Goal: Task Accomplishment & Management: Manage account settings

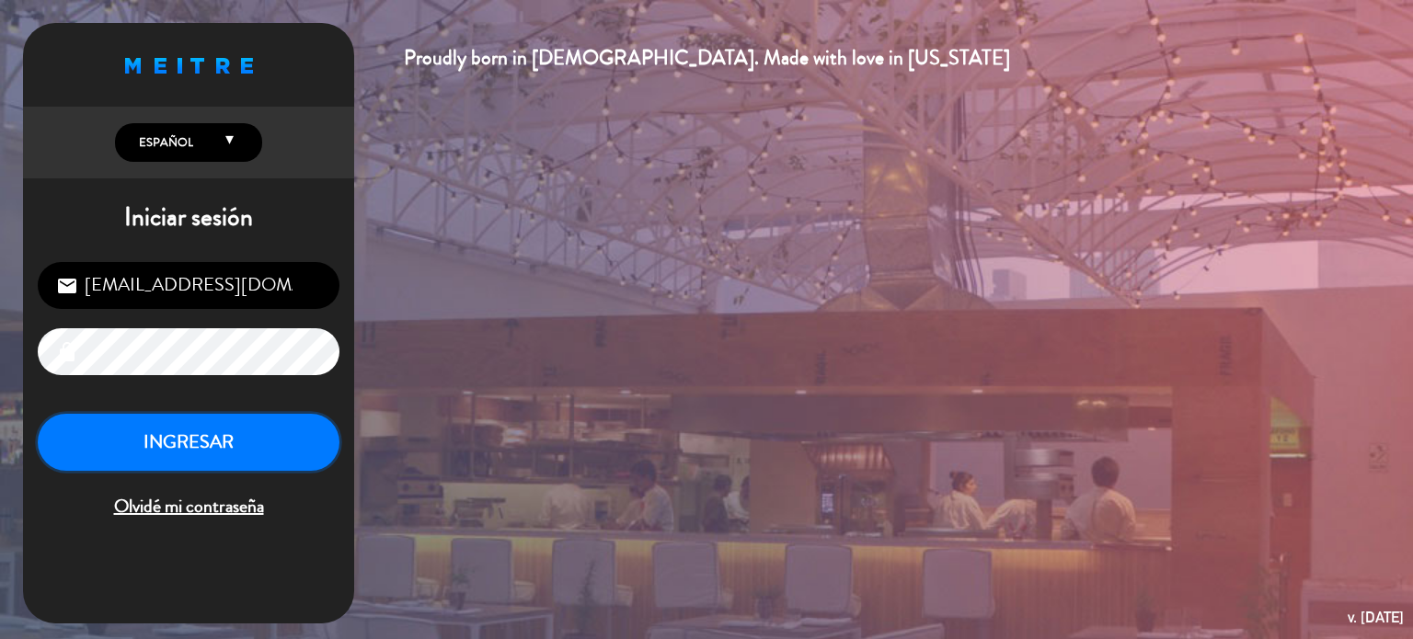
click at [213, 450] on button "INGRESAR" at bounding box center [189, 443] width 302 height 58
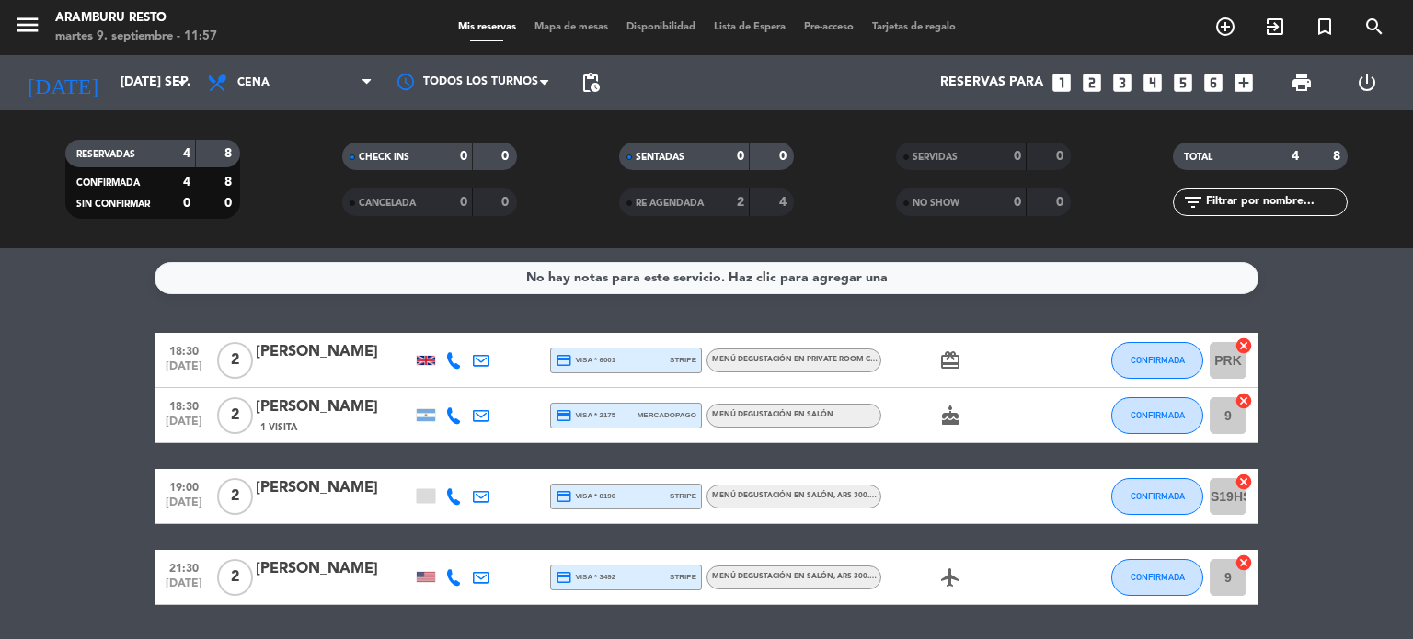
drag, startPoint x: 66, startPoint y: 365, endPoint x: 48, endPoint y: 290, distance: 77.6
click at [55, 324] on div "No hay notas para este servicio. Haz clic para agregar una 18:30 [DATE] 2 [PERS…" at bounding box center [706, 443] width 1413 height 391
click at [111, 84] on input "[DATE] sep." at bounding box center [198, 82] width 175 height 33
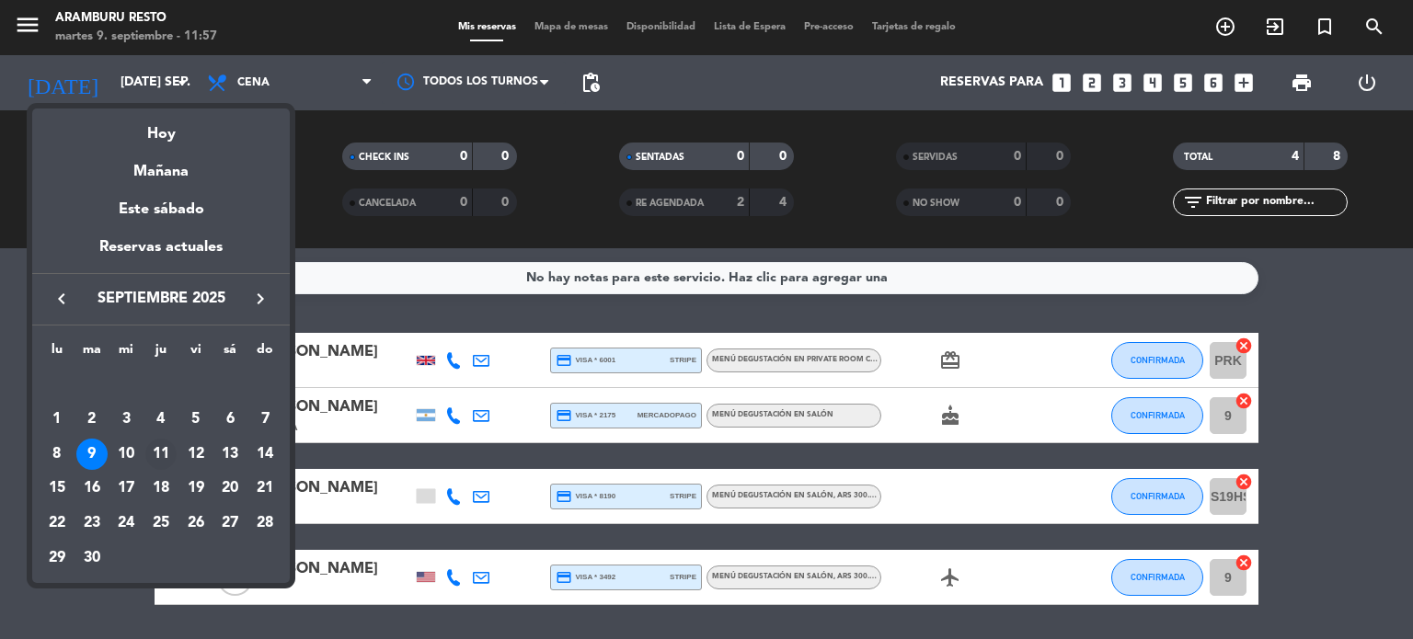
click at [156, 451] on div "11" at bounding box center [160, 454] width 31 height 31
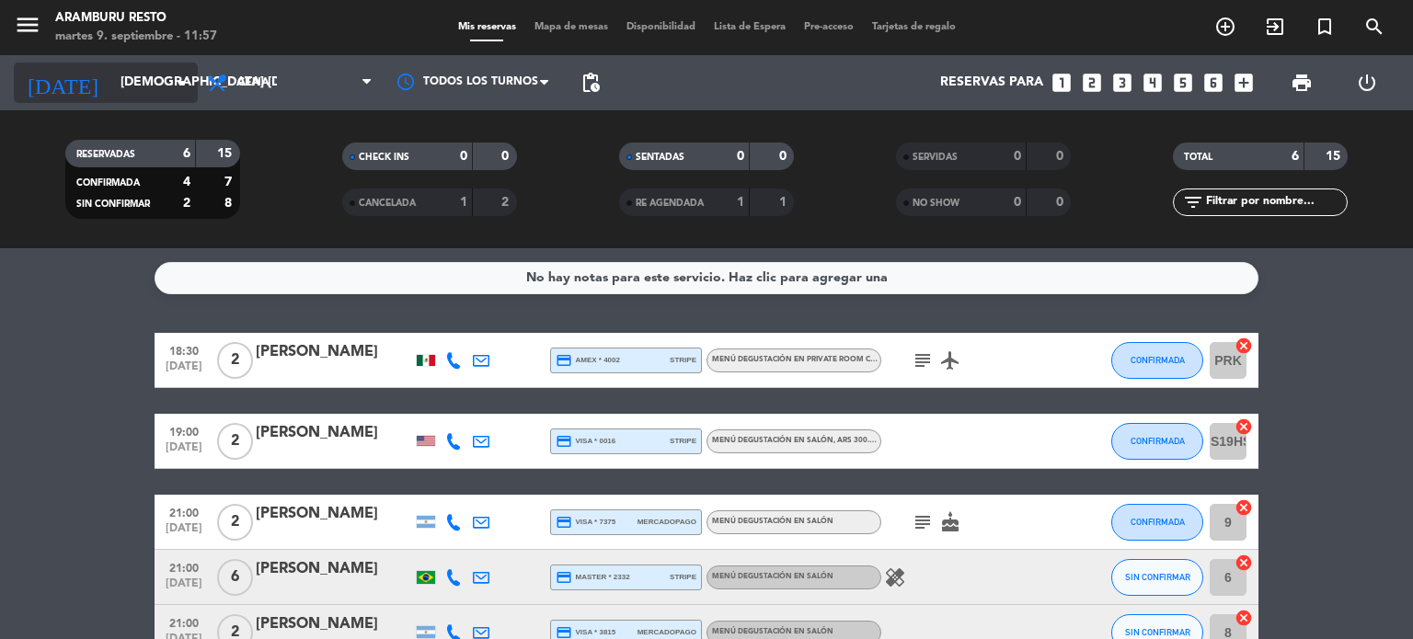
click at [138, 87] on input "[DEMOGRAPHIC_DATA] [DATE]" at bounding box center [198, 82] width 175 height 33
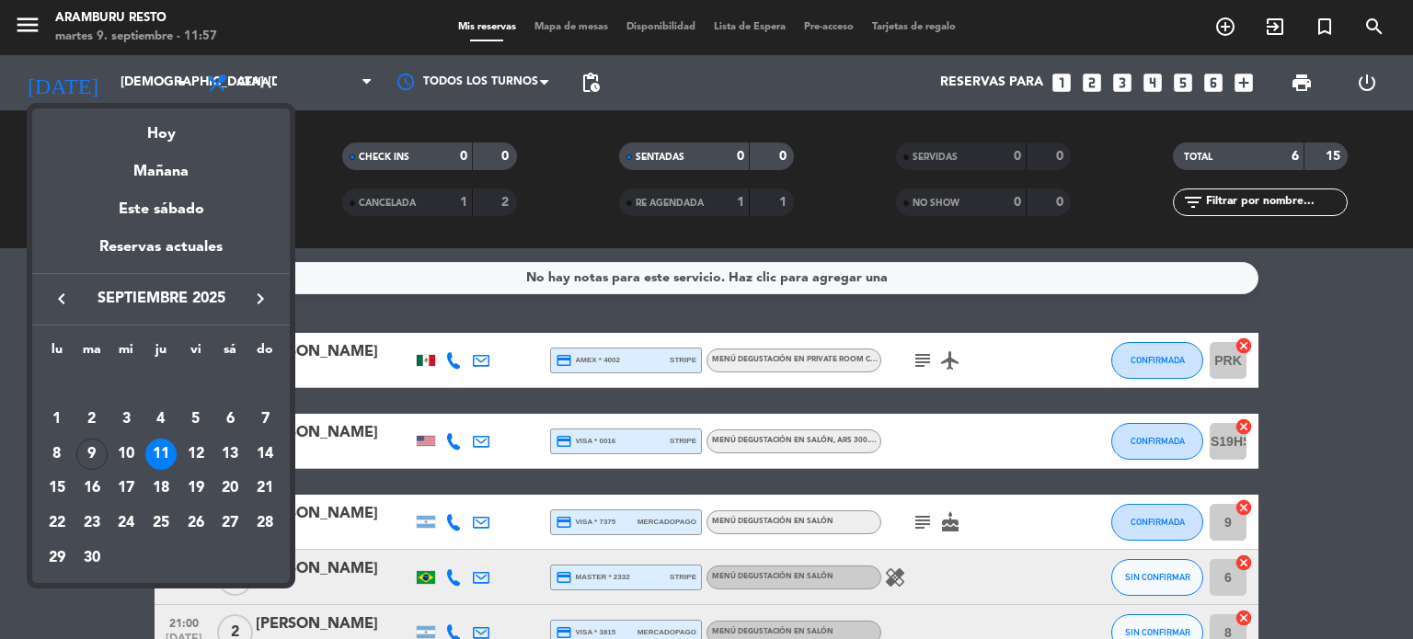
click at [133, 452] on div "10" at bounding box center [125, 454] width 31 height 31
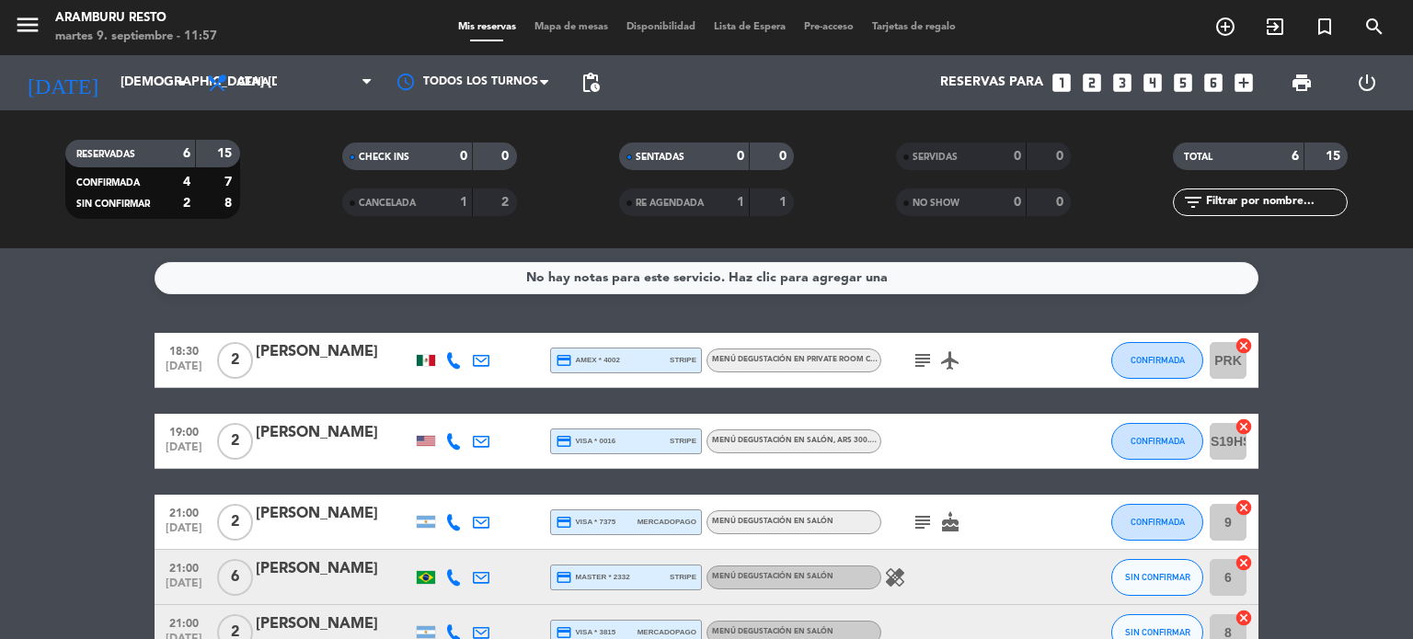
type input "mié. [DATE]"
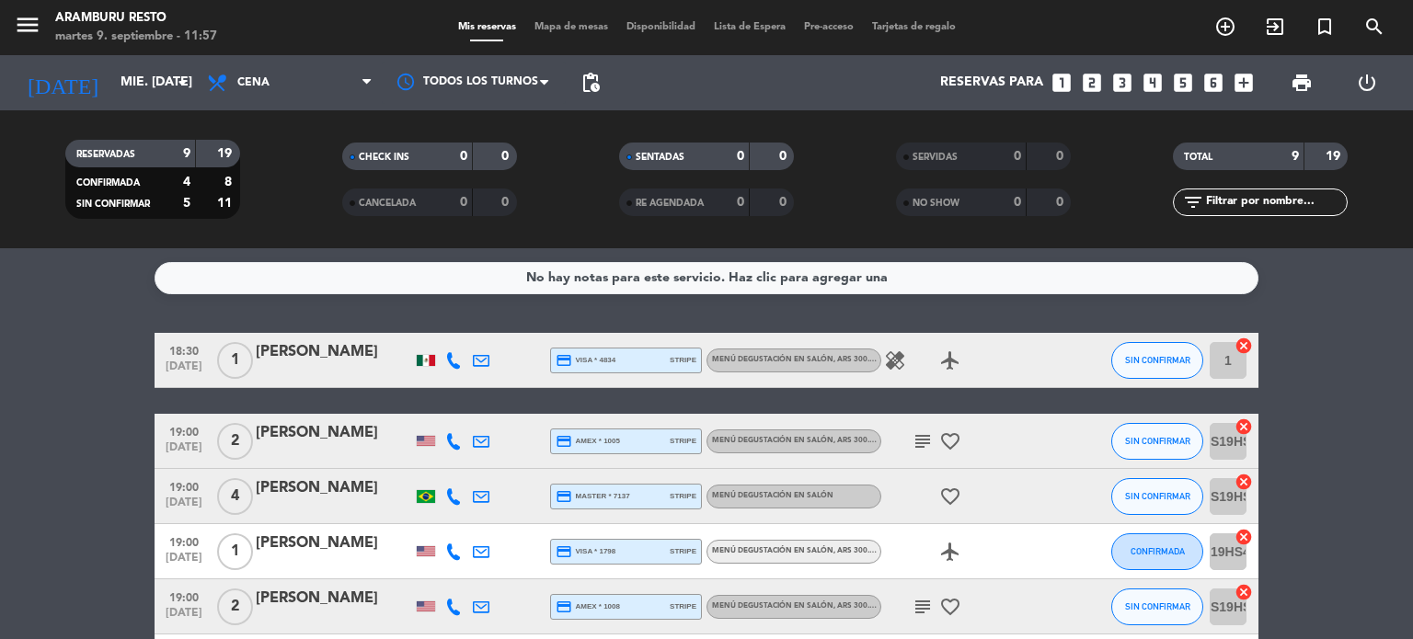
click at [893, 363] on icon "healing" at bounding box center [895, 360] width 22 height 22
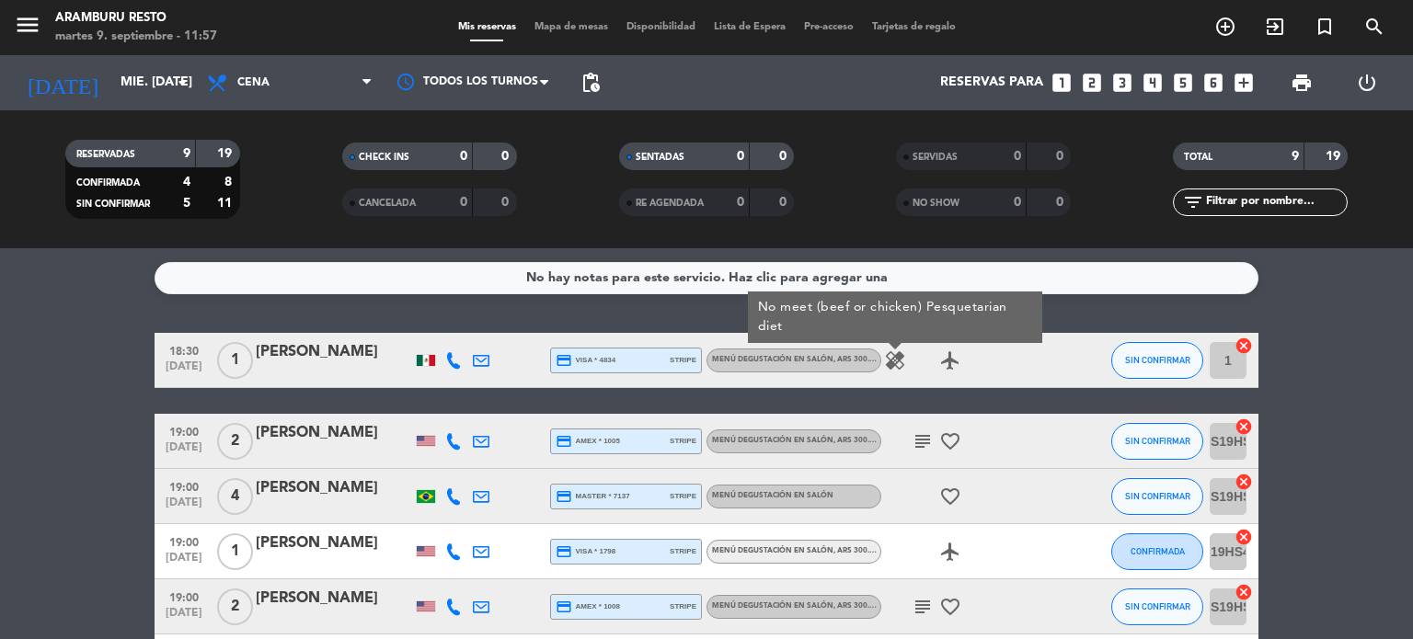
click at [292, 349] on div "[PERSON_NAME]" at bounding box center [334, 352] width 156 height 24
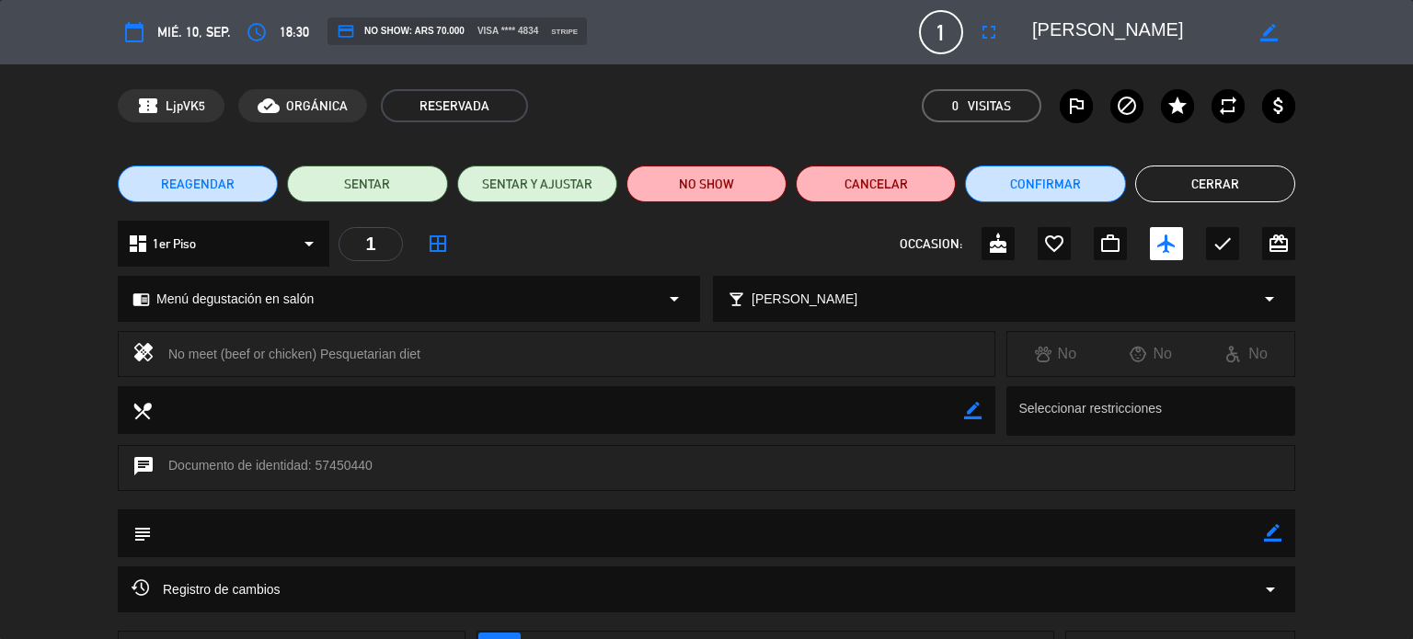
click at [174, 184] on span "REAGENDAR" at bounding box center [198, 184] width 74 height 19
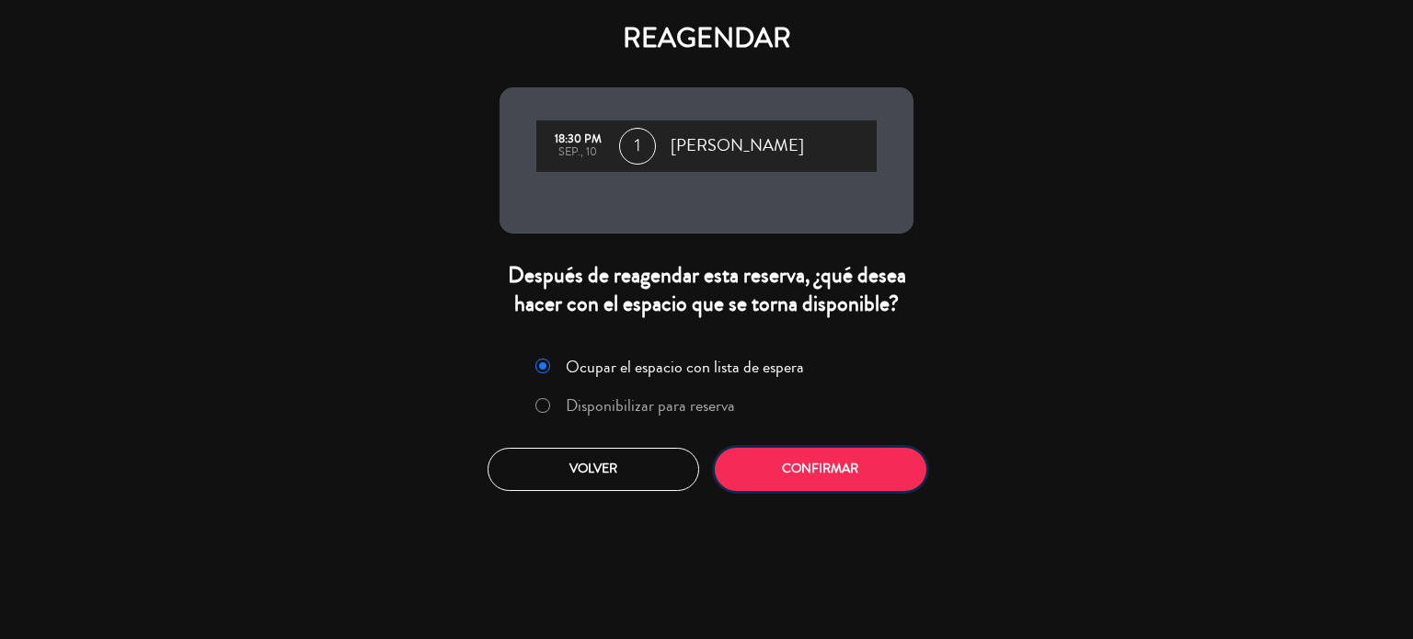
click at [776, 468] on button "Confirmar" at bounding box center [821, 469] width 212 height 43
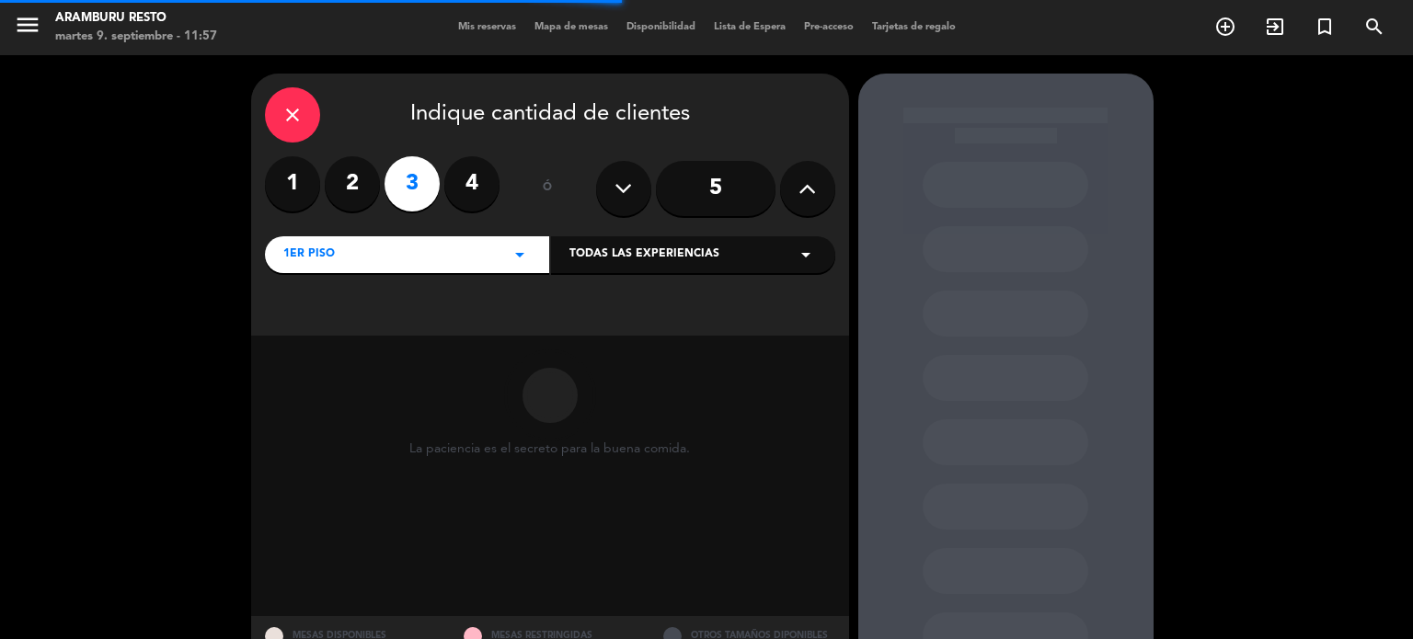
click at [631, 259] on span "Todas las experiencias" at bounding box center [644, 255] width 150 height 18
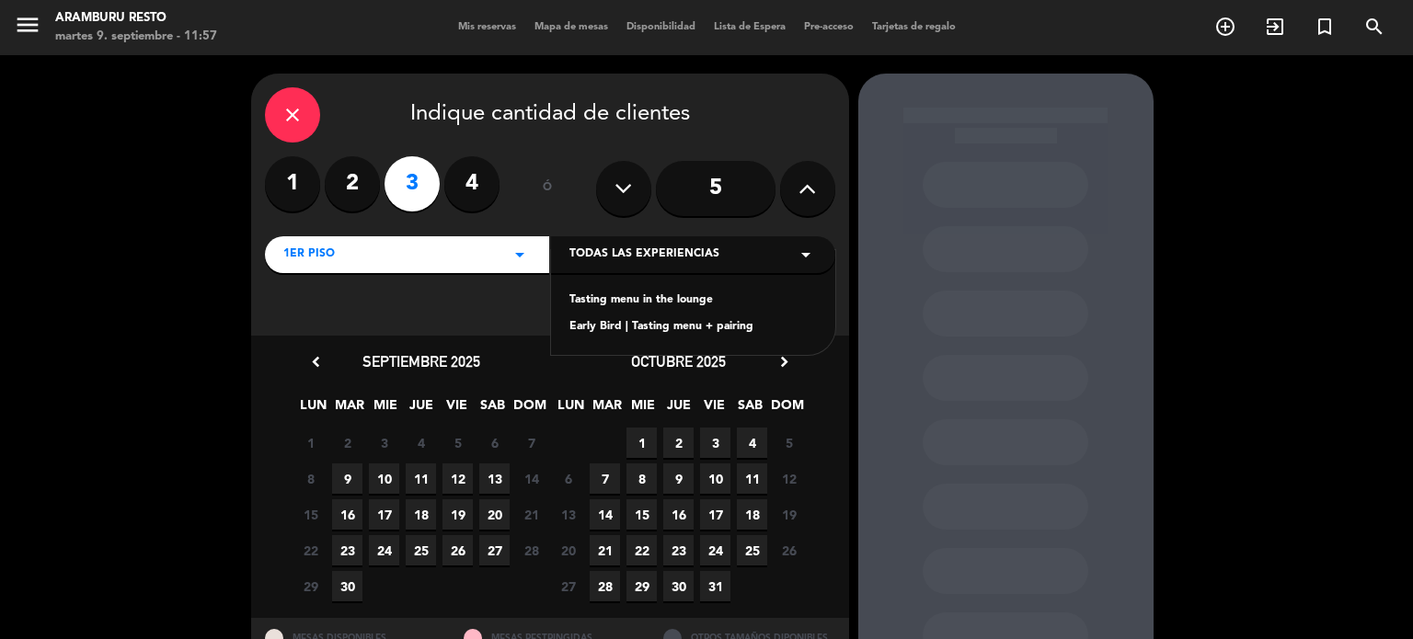
click at [607, 301] on div "Tasting menu in the lounge" at bounding box center [692, 301] width 247 height 18
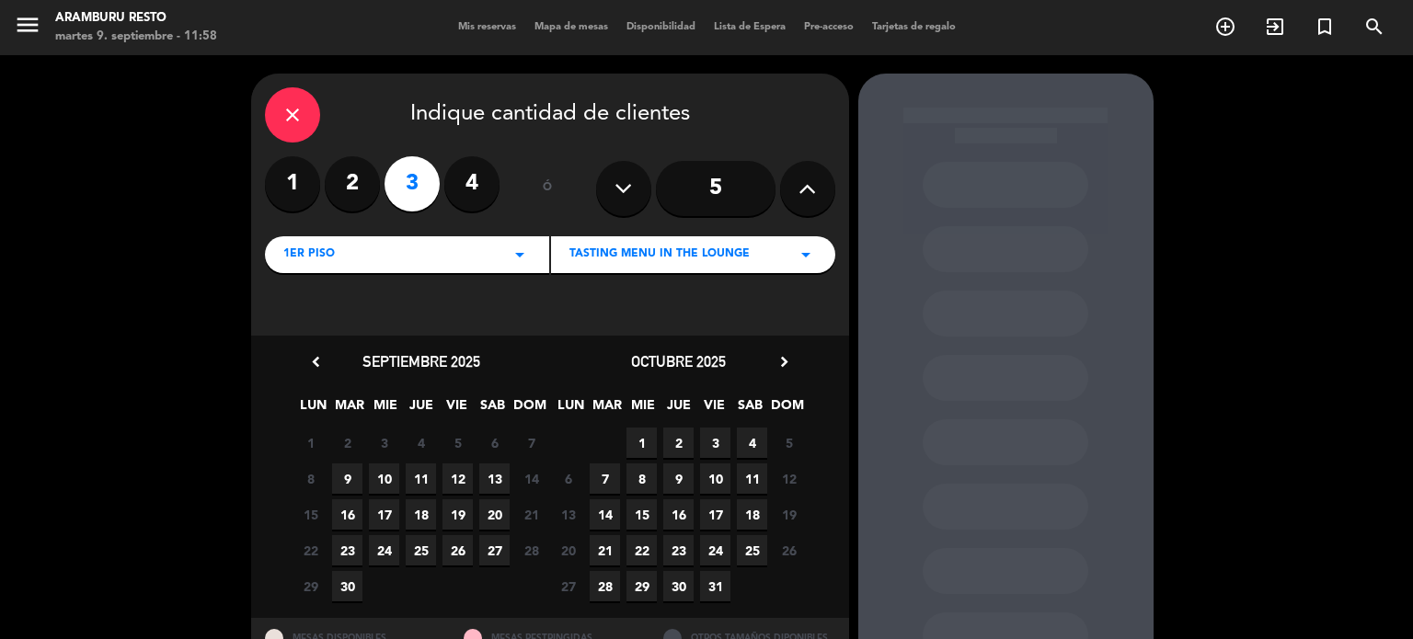
drag, startPoint x: 420, startPoint y: 473, endPoint x: 441, endPoint y: 475, distance: 21.3
click at [421, 473] on span "11" at bounding box center [421, 478] width 30 height 30
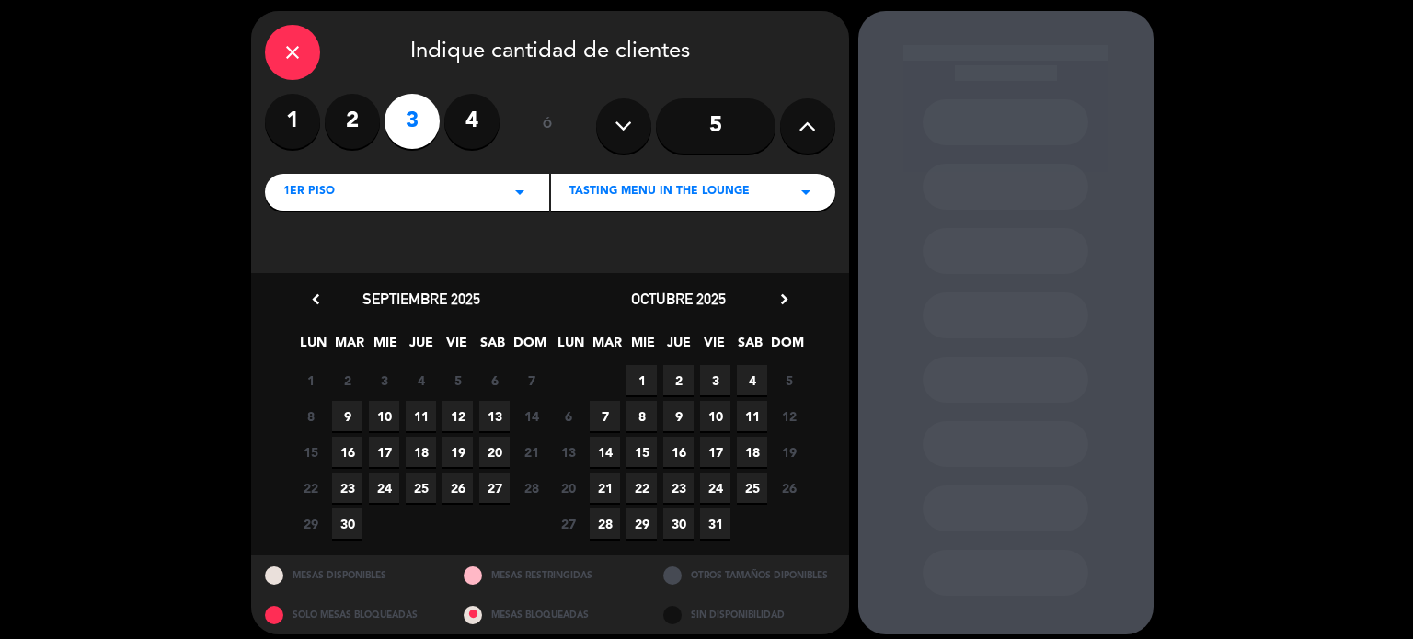
scroll to position [74, 0]
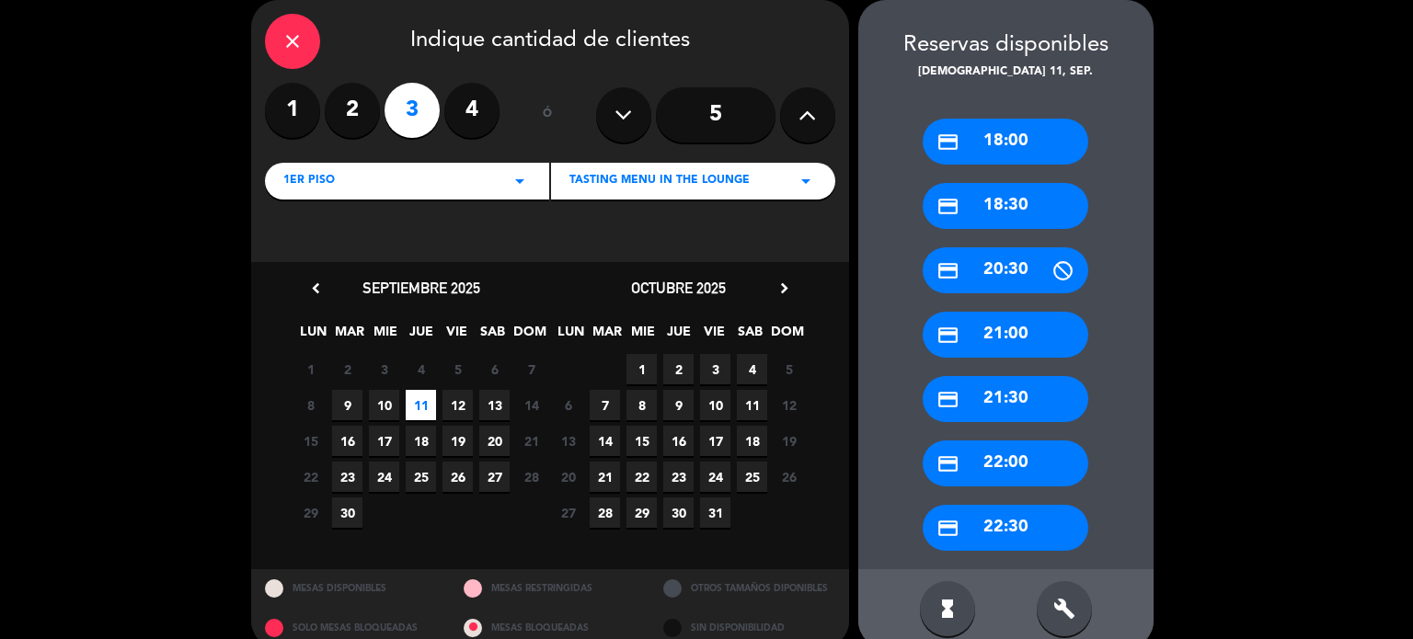
click at [989, 185] on div "credit_card 18:30" at bounding box center [1005, 206] width 166 height 46
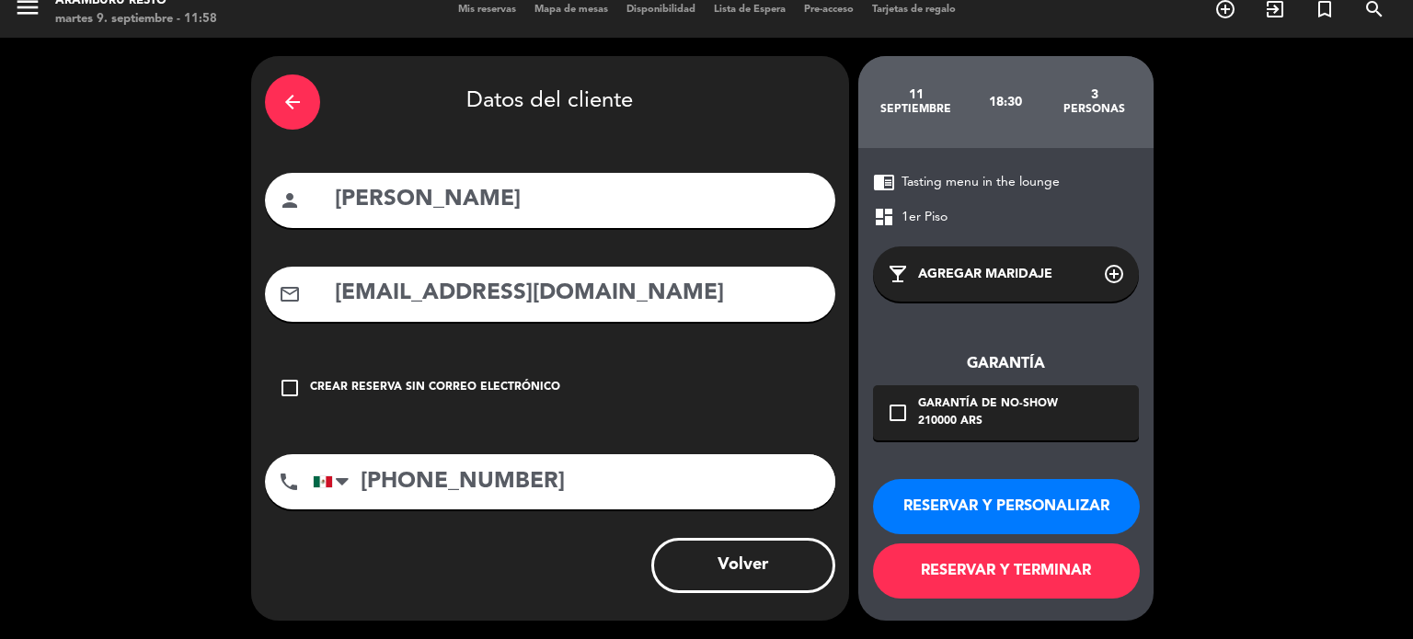
click at [923, 578] on button "RESERVAR Y TERMINAR" at bounding box center [1006, 571] width 267 height 55
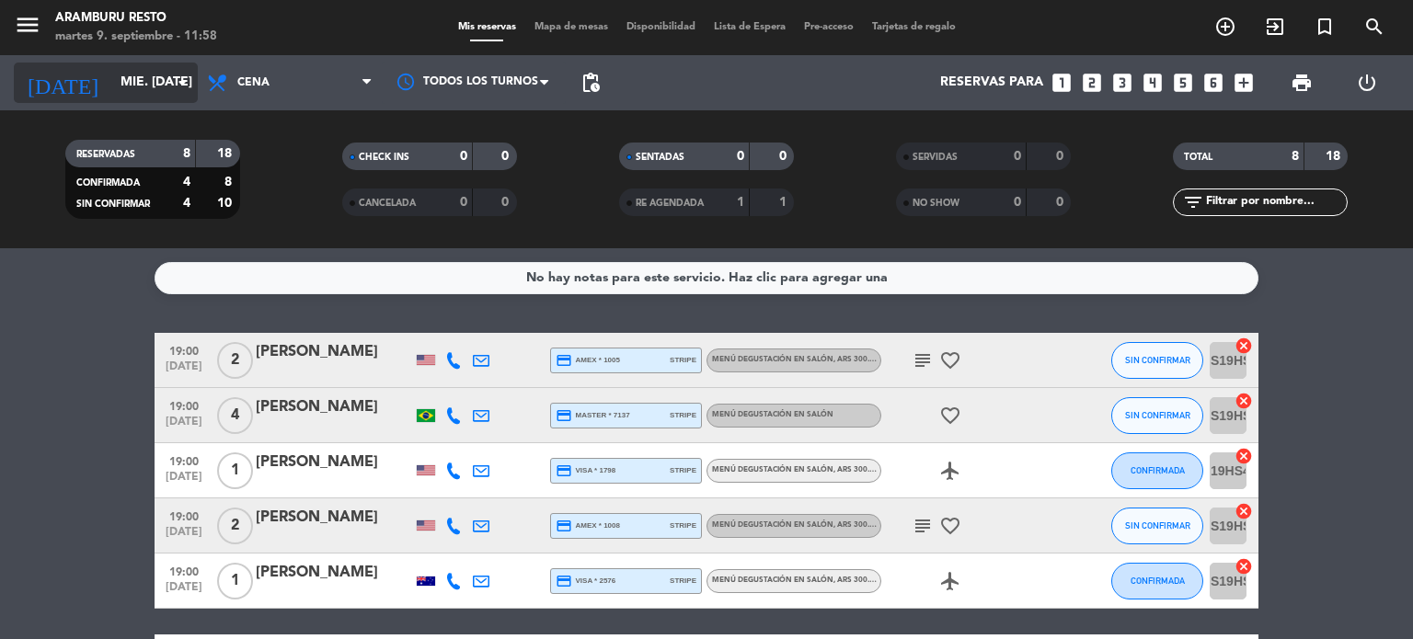
click at [146, 66] on input "mié. [DATE]" at bounding box center [198, 82] width 175 height 33
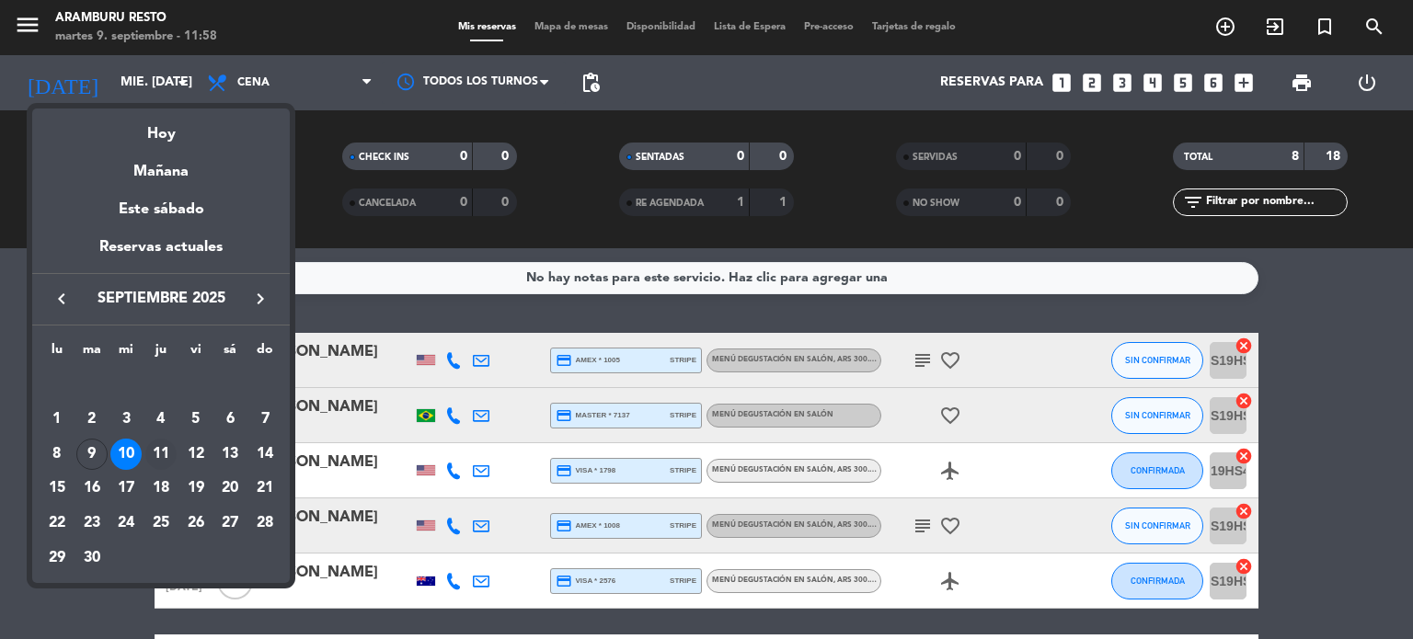
click at [163, 450] on div "11" at bounding box center [160, 454] width 31 height 31
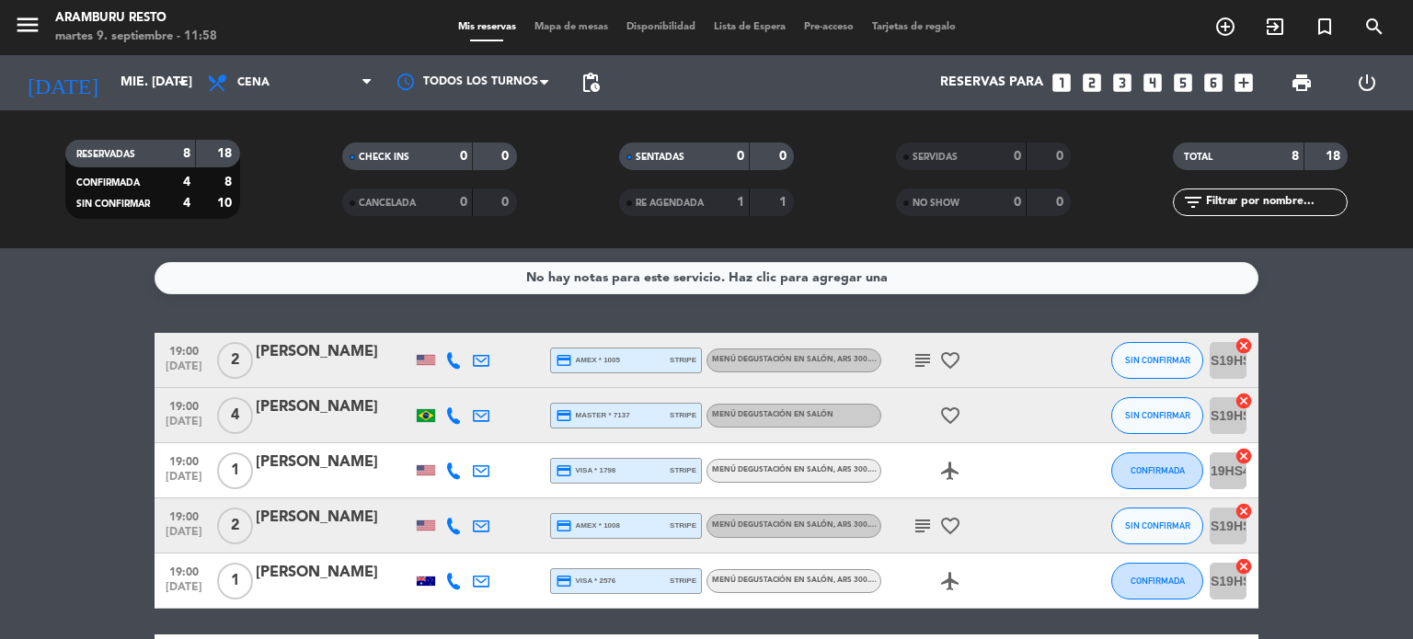
type input "[DEMOGRAPHIC_DATA] [DATE]"
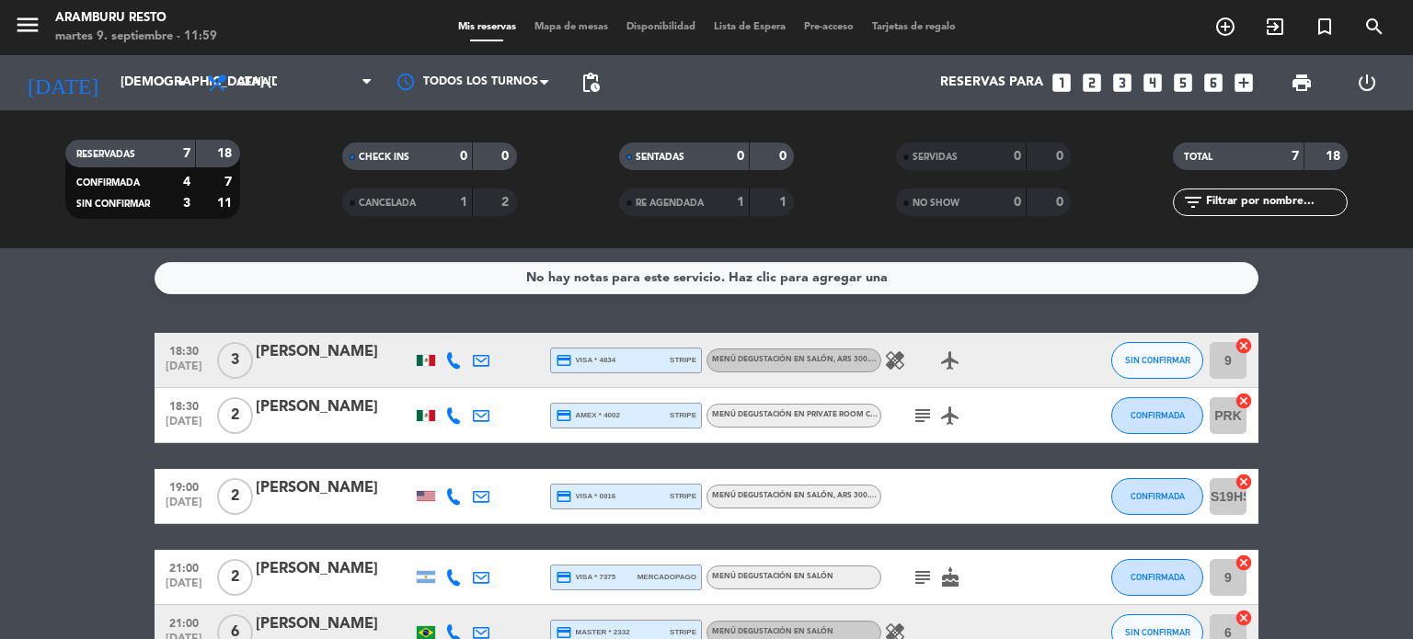
drag, startPoint x: 0, startPoint y: 428, endPoint x: 18, endPoint y: 415, distance: 22.5
click at [0, 428] on bookings-row "18:30 [DATE] 3 [PERSON_NAME] credit_card visa * 4834 stripe Menú degustación en…" at bounding box center [706, 552] width 1413 height 438
click at [292, 360] on div "[PERSON_NAME]" at bounding box center [334, 352] width 156 height 24
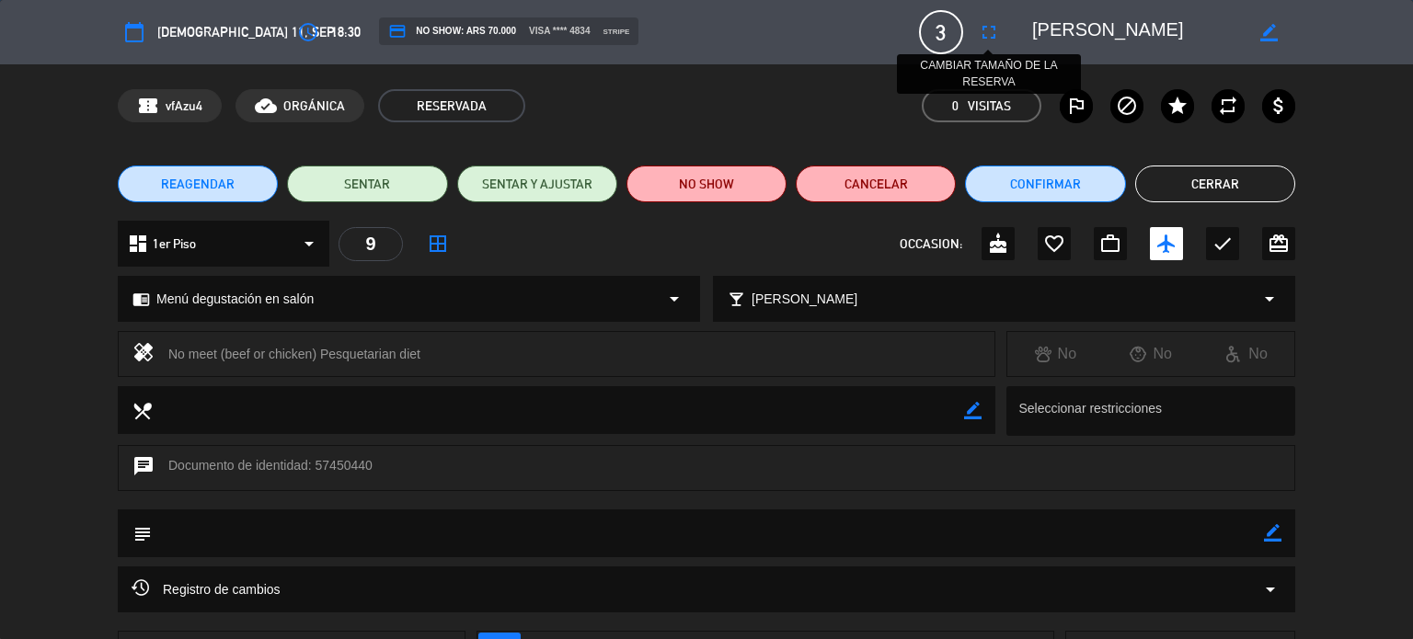
click at [981, 35] on icon "fullscreen" at bounding box center [989, 32] width 22 height 22
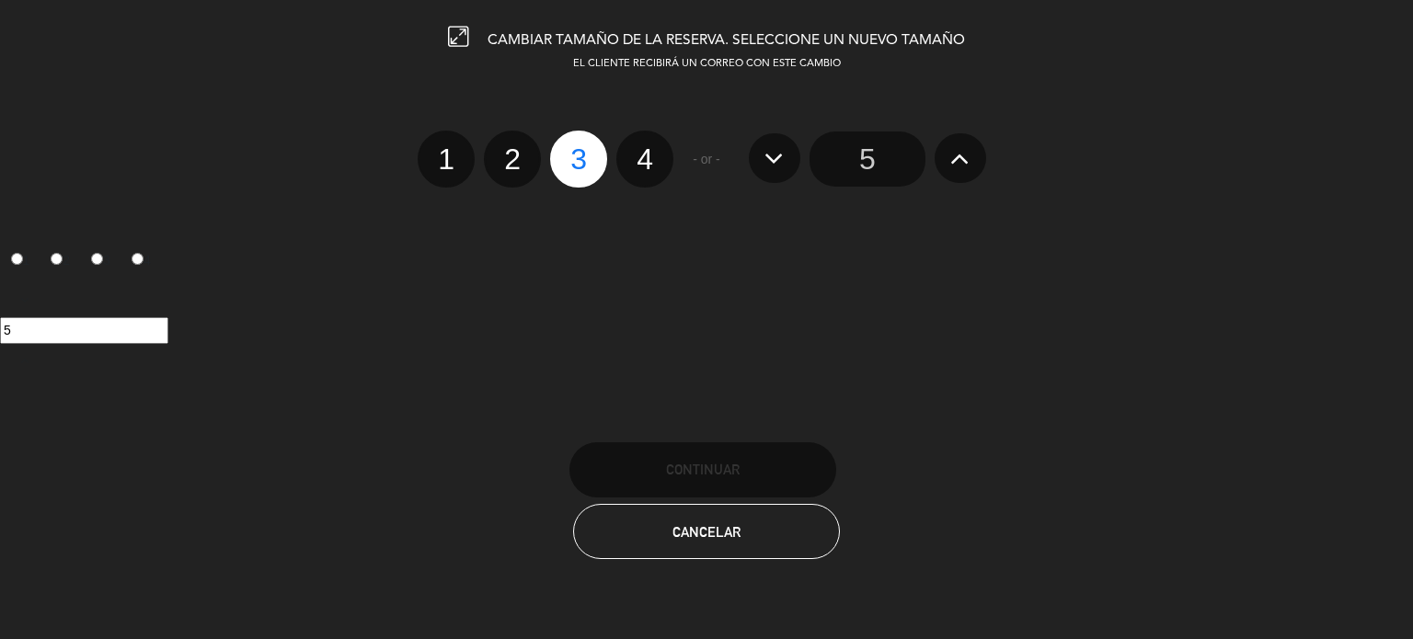
click at [445, 160] on label "1" at bounding box center [446, 159] width 57 height 57
click at [445, 149] on input "1" at bounding box center [444, 143] width 12 height 12
radio input "true"
radio input "false"
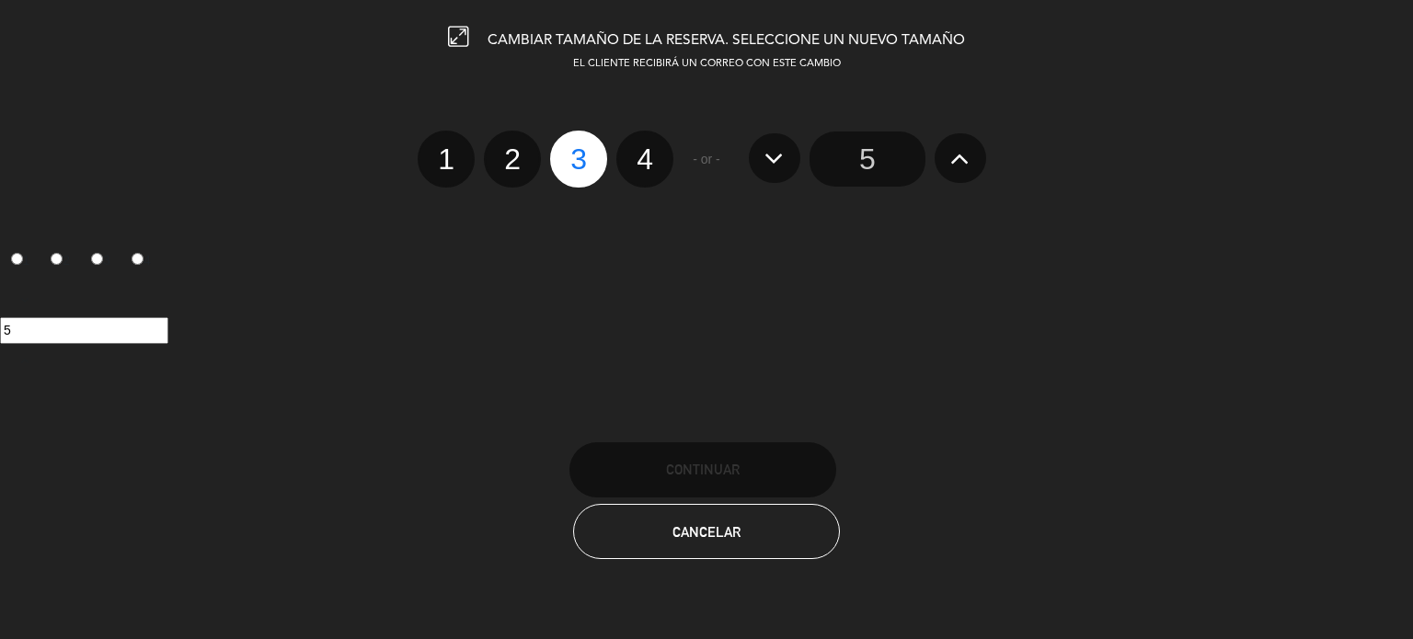
radio input "false"
radio input "true"
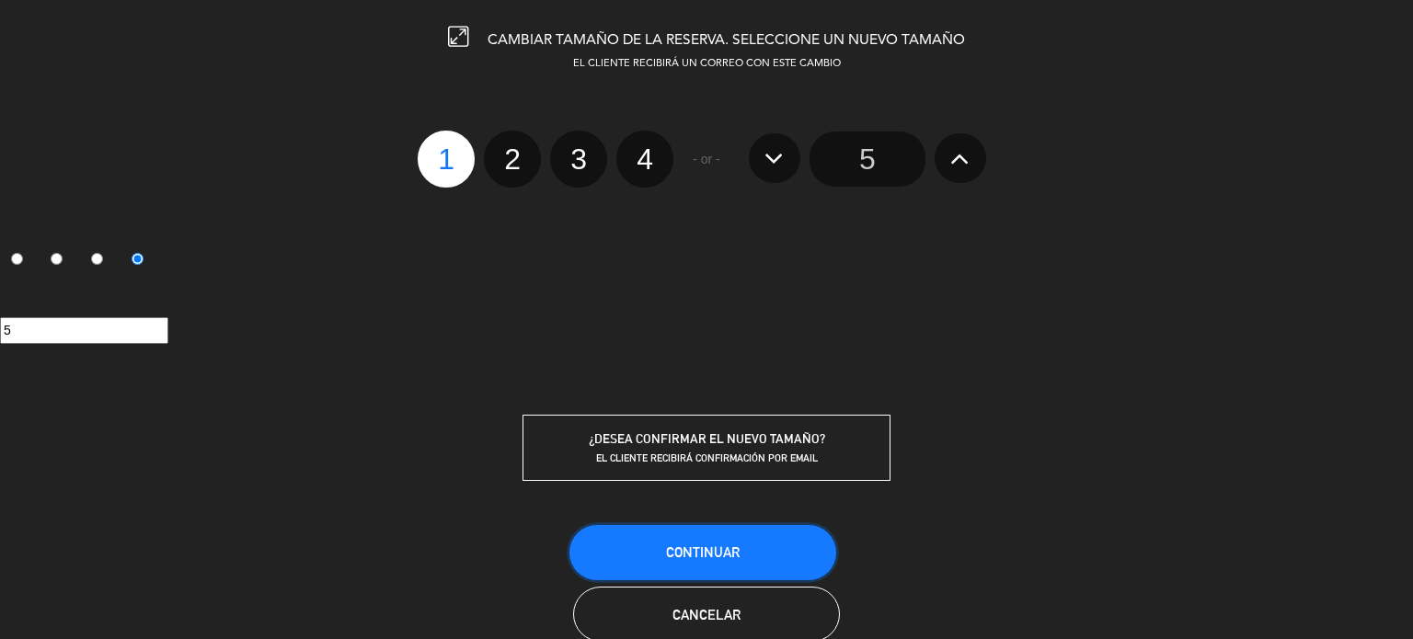
click at [747, 536] on button "Continuar" at bounding box center [702, 552] width 267 height 55
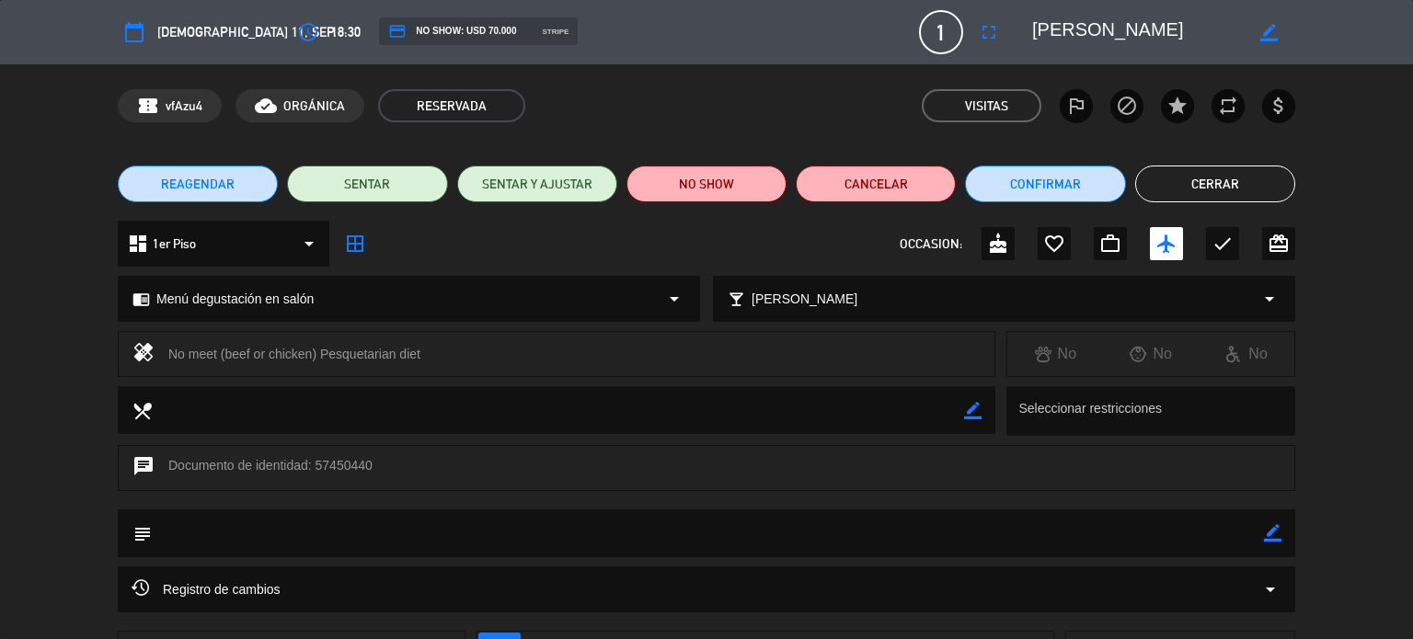
click at [1236, 157] on div "REAGENDAR SENTAR SENTAR Y AJUSTAR NO SHOW Cancelar Confirmar Cerrar" at bounding box center [706, 184] width 1413 height 74
click at [1229, 190] on button "Cerrar" at bounding box center [1215, 184] width 160 height 37
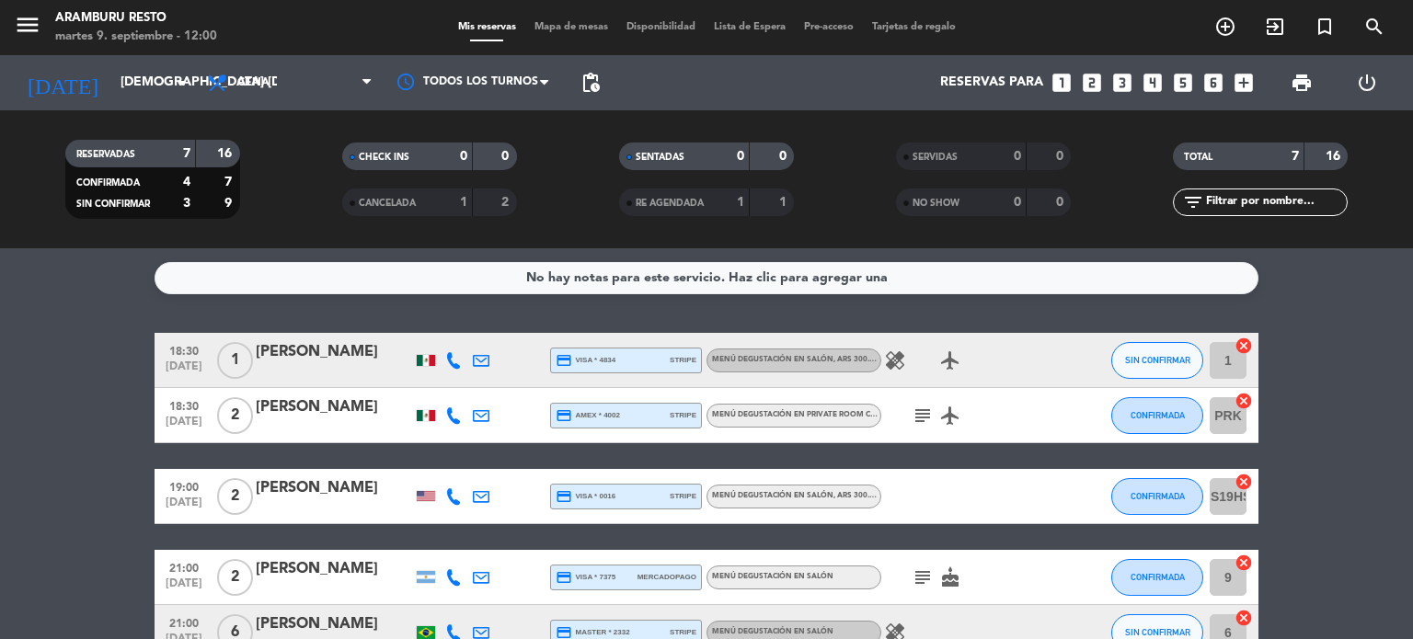
click at [118, 392] on bookings-row "18:30 [DATE] 1 [PERSON_NAME] credit_card visa * 4834 stripe Menú degustación en…" at bounding box center [706, 552] width 1413 height 438
click at [19, 417] on bookings-row "18:30 [DATE] 1 [PERSON_NAME] credit_card visa * 4834 stripe Menú degustación en…" at bounding box center [706, 552] width 1413 height 438
click at [111, 91] on input "[DEMOGRAPHIC_DATA] [DATE]" at bounding box center [198, 82] width 175 height 33
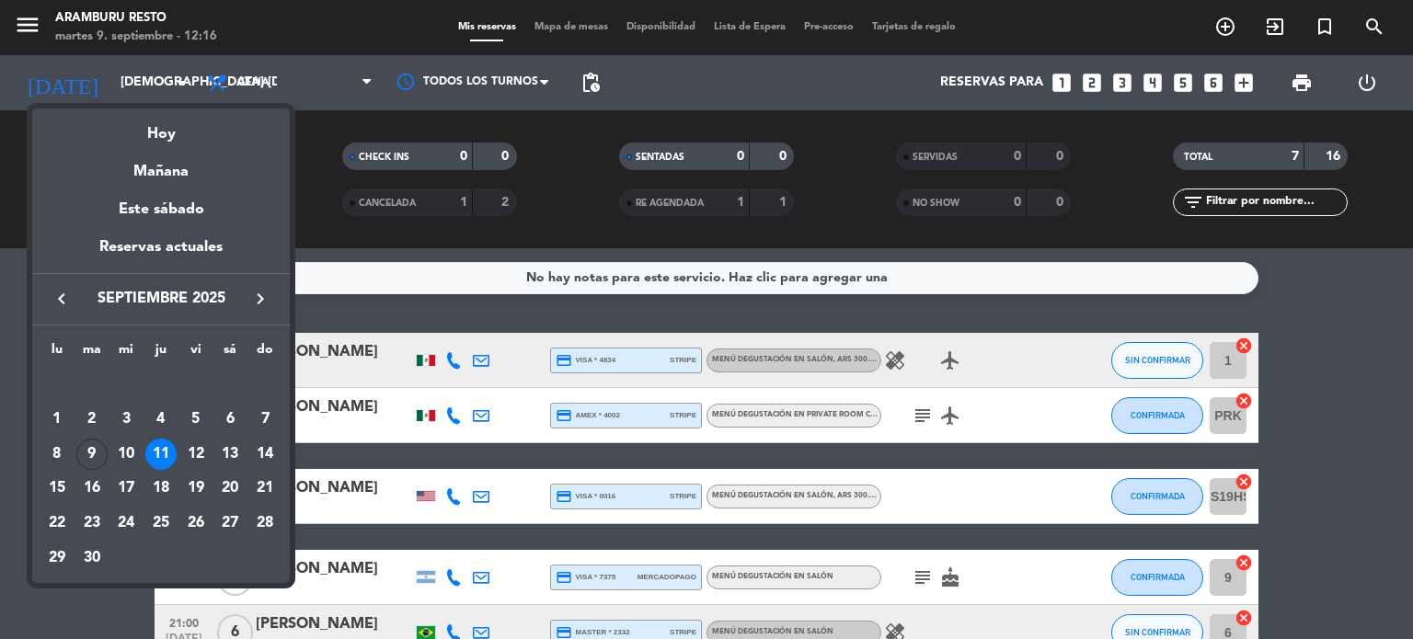
drag, startPoint x: 0, startPoint y: 408, endPoint x: 96, endPoint y: 42, distance: 378.3
click at [1, 402] on div at bounding box center [706, 319] width 1413 height 639
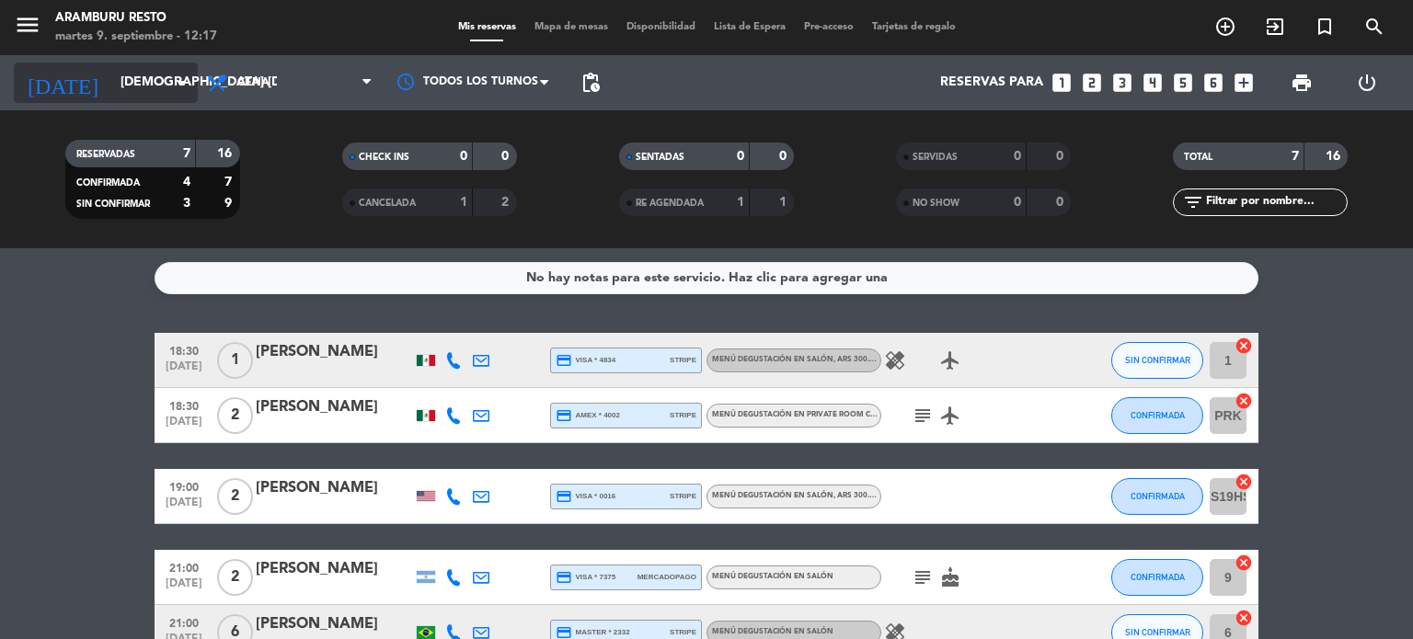
click at [169, 81] on input "[DEMOGRAPHIC_DATA] [DATE]" at bounding box center [198, 82] width 175 height 33
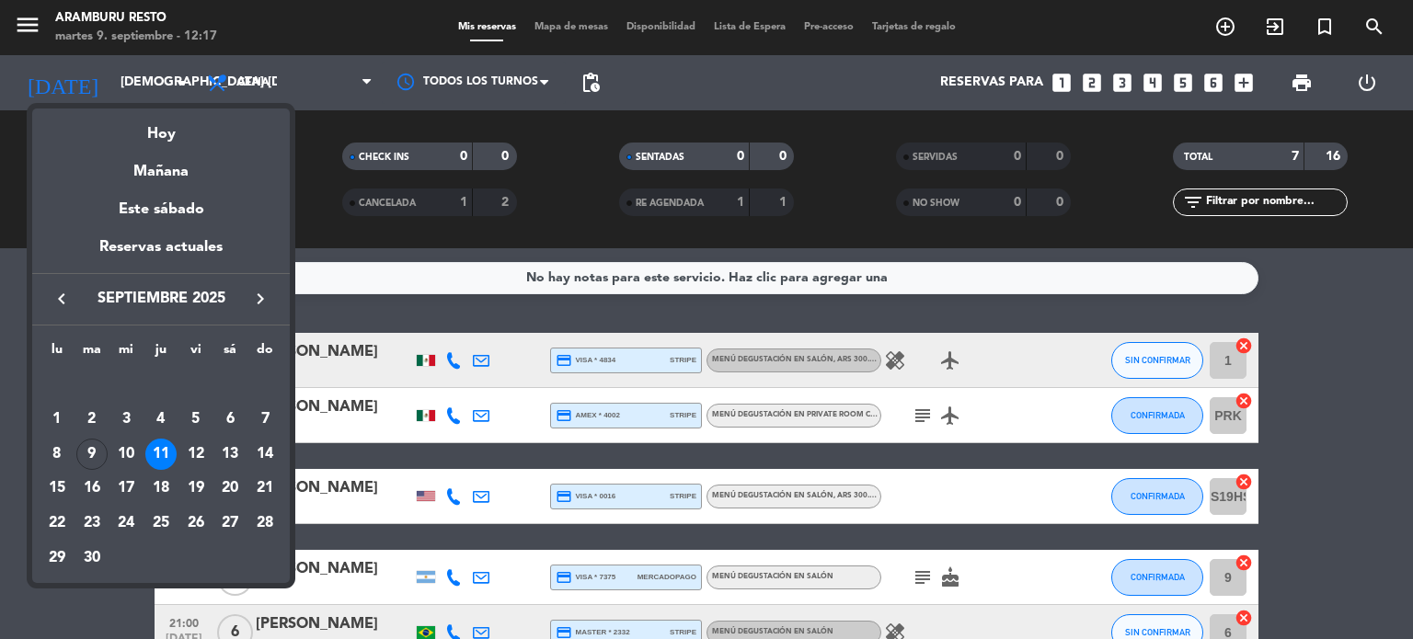
click at [254, 292] on icon "keyboard_arrow_right" at bounding box center [260, 299] width 22 height 22
click at [256, 292] on icon "keyboard_arrow_right" at bounding box center [260, 299] width 22 height 22
click at [161, 484] on div "20" at bounding box center [160, 488] width 31 height 31
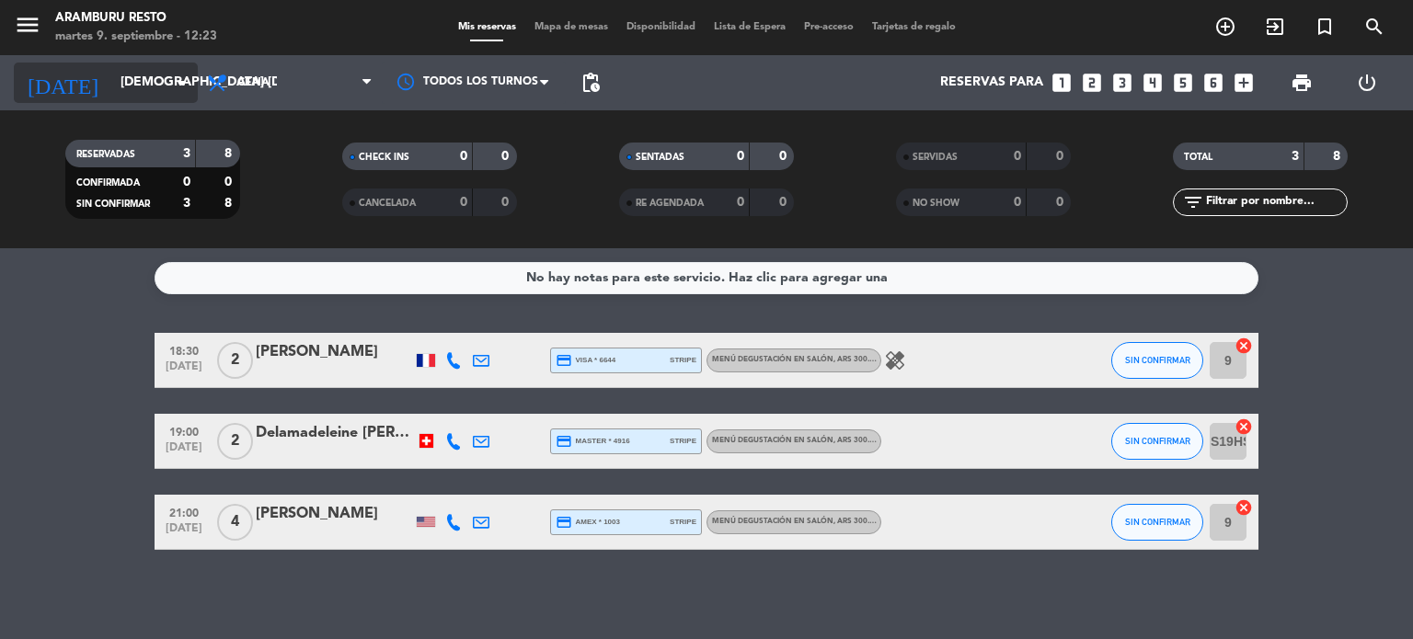
click at [166, 94] on input "[DEMOGRAPHIC_DATA] [DATE]" at bounding box center [198, 82] width 175 height 33
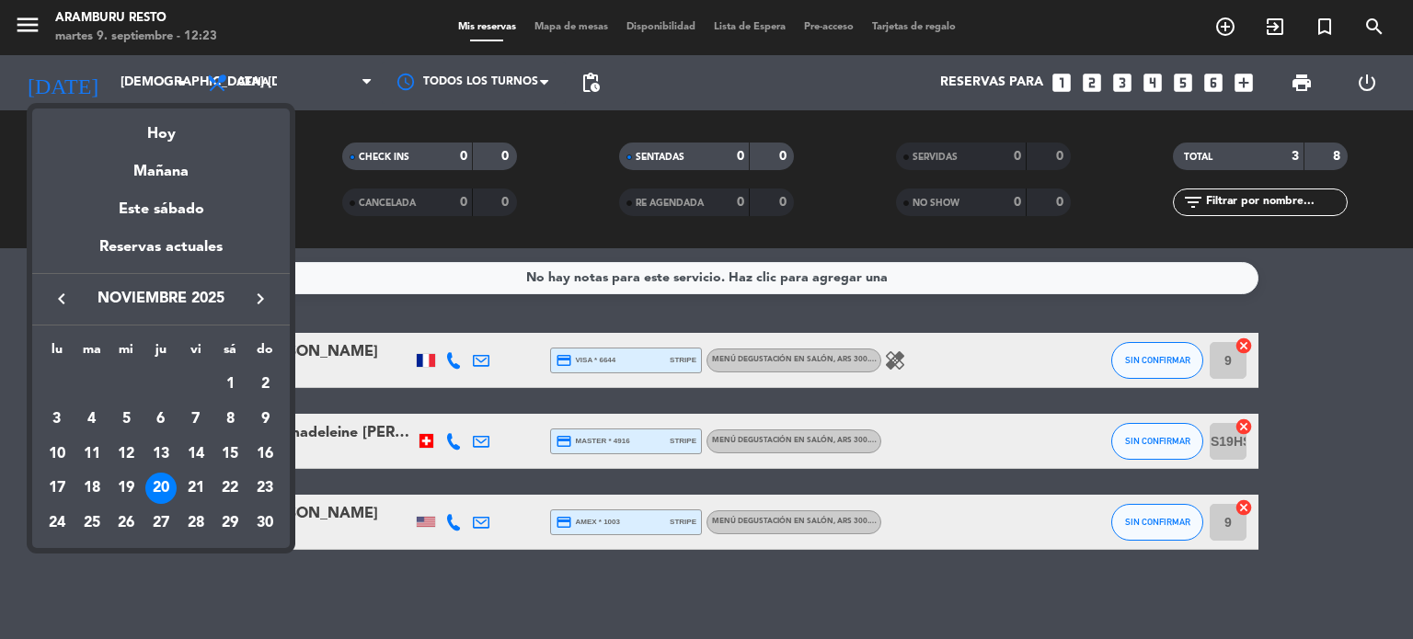
click at [266, 294] on icon "keyboard_arrow_right" at bounding box center [260, 299] width 22 height 22
click at [51, 292] on icon "keyboard_arrow_left" at bounding box center [62, 299] width 22 height 22
click at [225, 421] on div "6" at bounding box center [229, 419] width 31 height 31
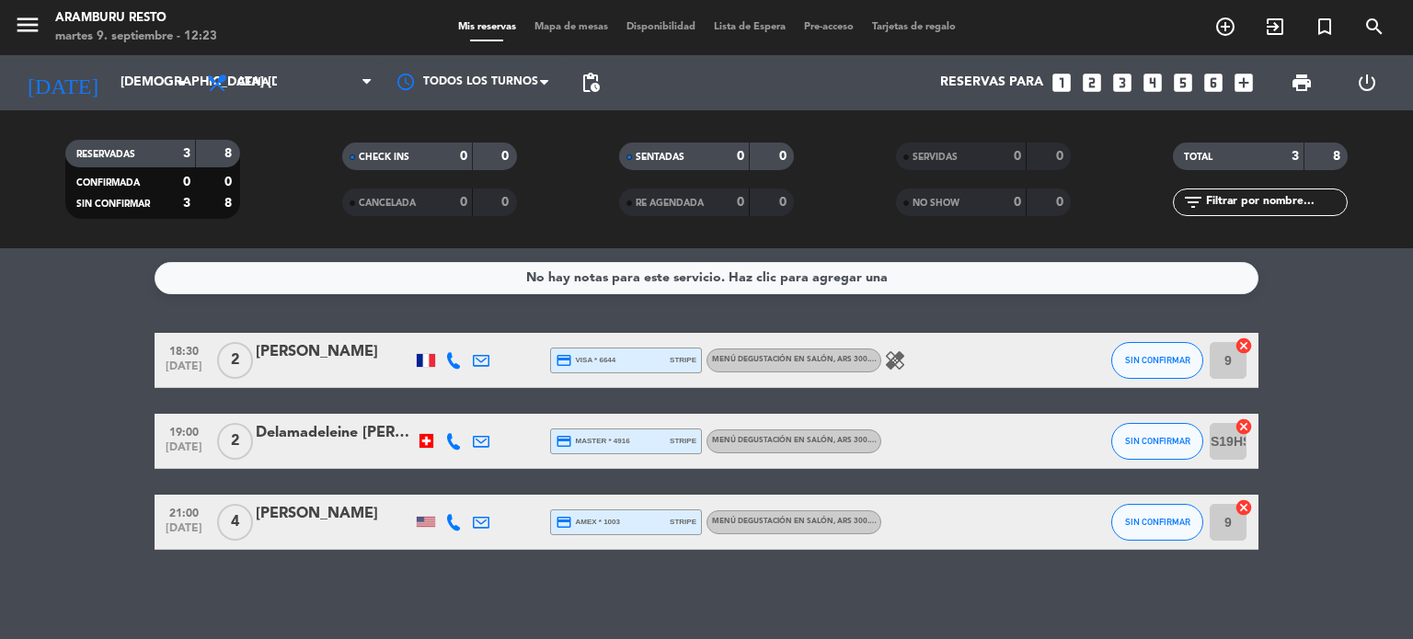
type input "sáb. 6 dic."
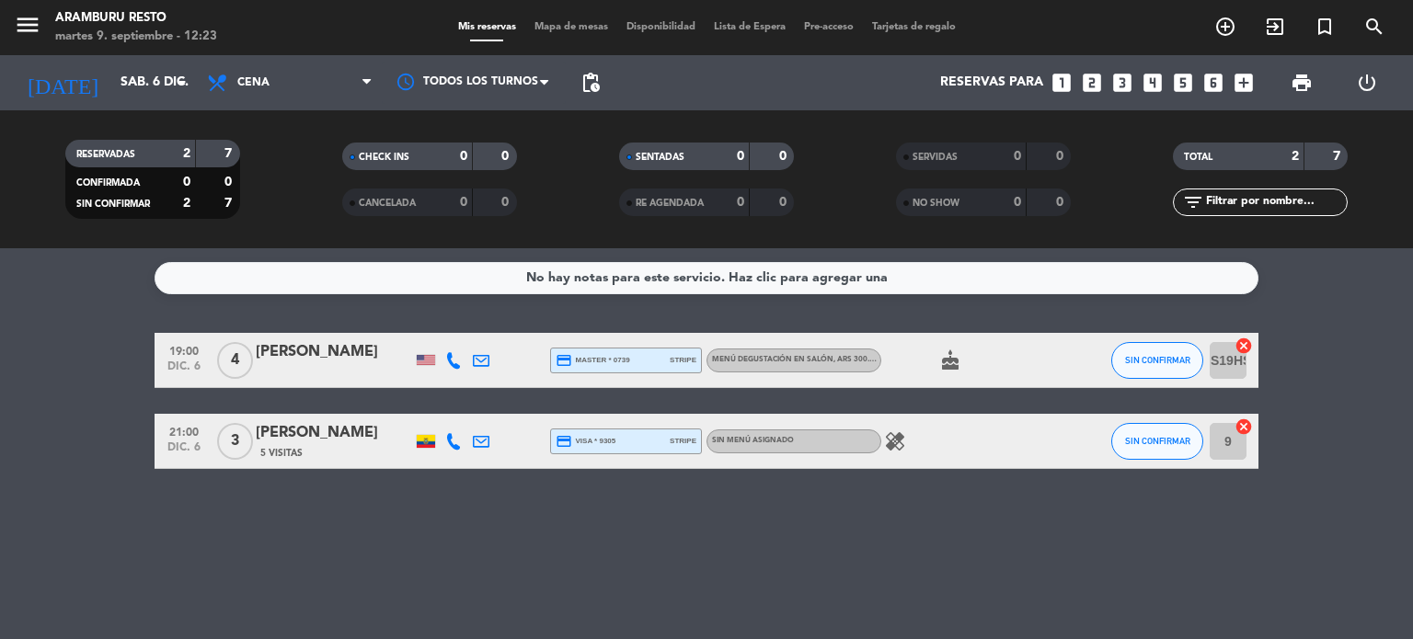
click at [313, 384] on div "19:00 dic. 6 4 [PERSON_NAME] credit_card master * 0739 stripe Menú degustación …" at bounding box center [706, 360] width 1104 height 55
click at [313, 364] on div "[PERSON_NAME]" at bounding box center [334, 352] width 156 height 24
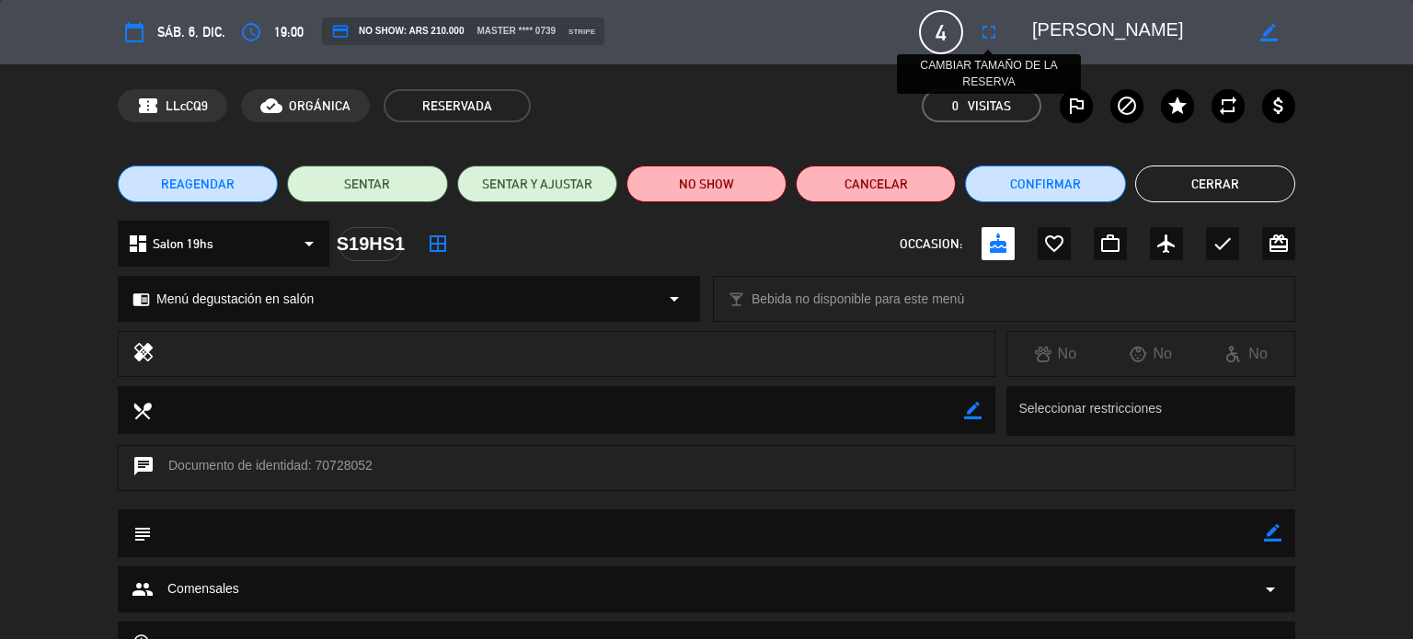
click at [983, 36] on icon "fullscreen" at bounding box center [989, 32] width 22 height 22
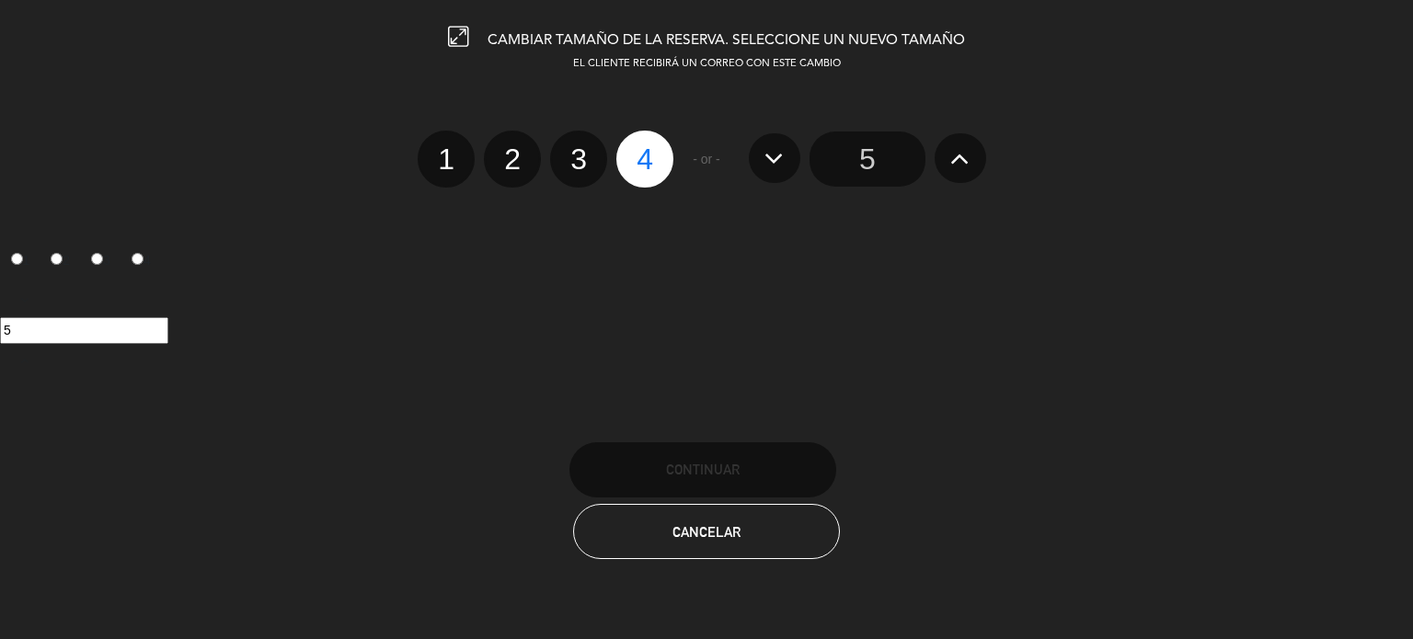
click at [578, 160] on label "3" at bounding box center [578, 159] width 57 height 57
click at [578, 149] on input "3" at bounding box center [576, 143] width 12 height 12
radio input "true"
radio input "false"
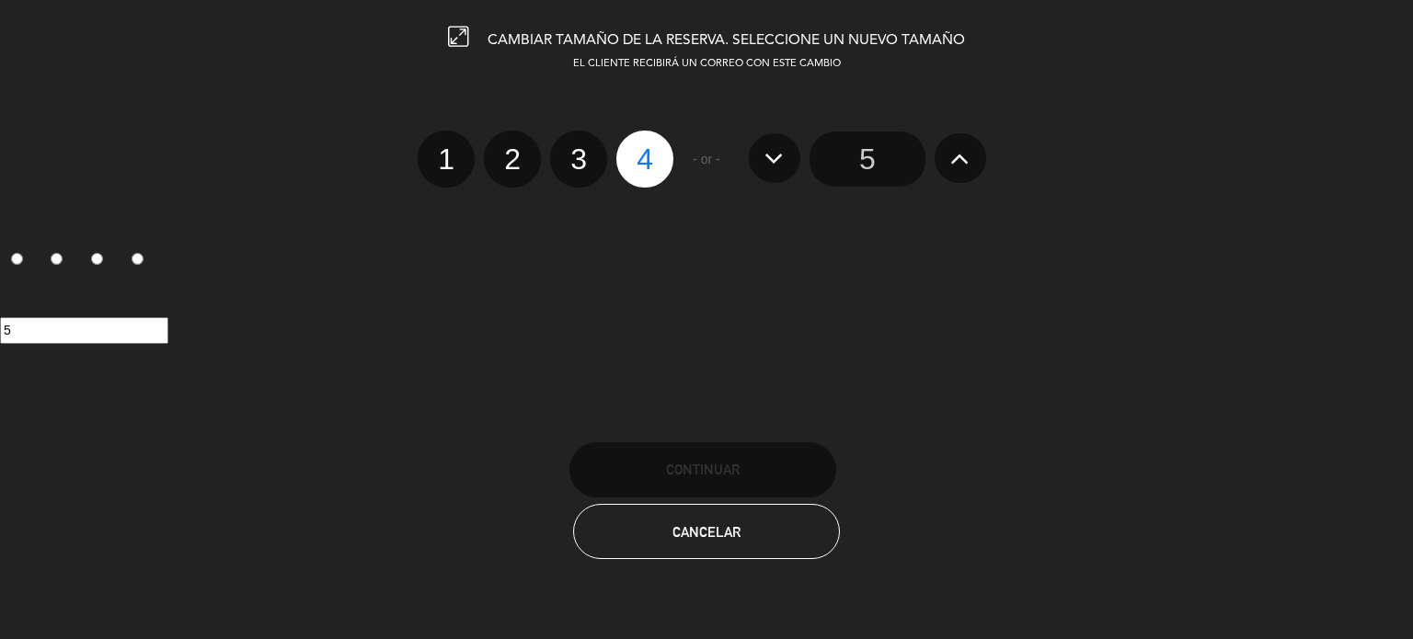
radio input "false"
radio input "true"
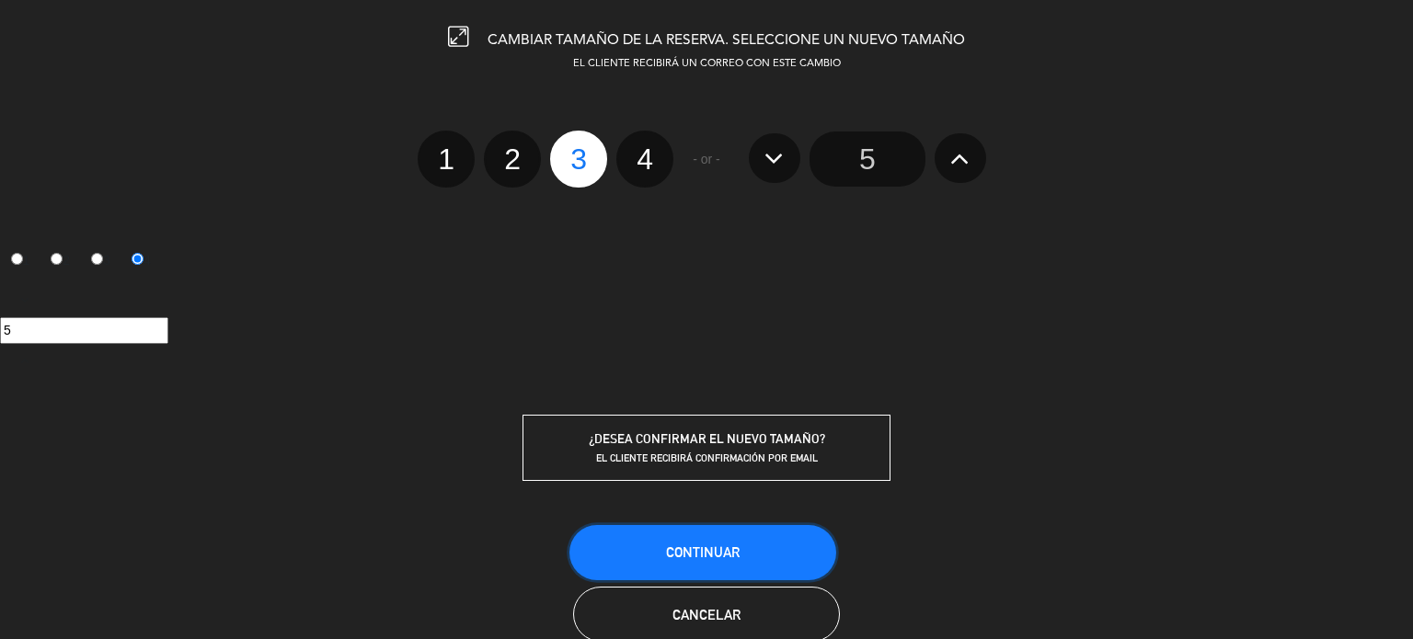
drag, startPoint x: 682, startPoint y: 537, endPoint x: 579, endPoint y: 425, distance: 152.3
click at [675, 530] on button "Continuar" at bounding box center [702, 552] width 267 height 55
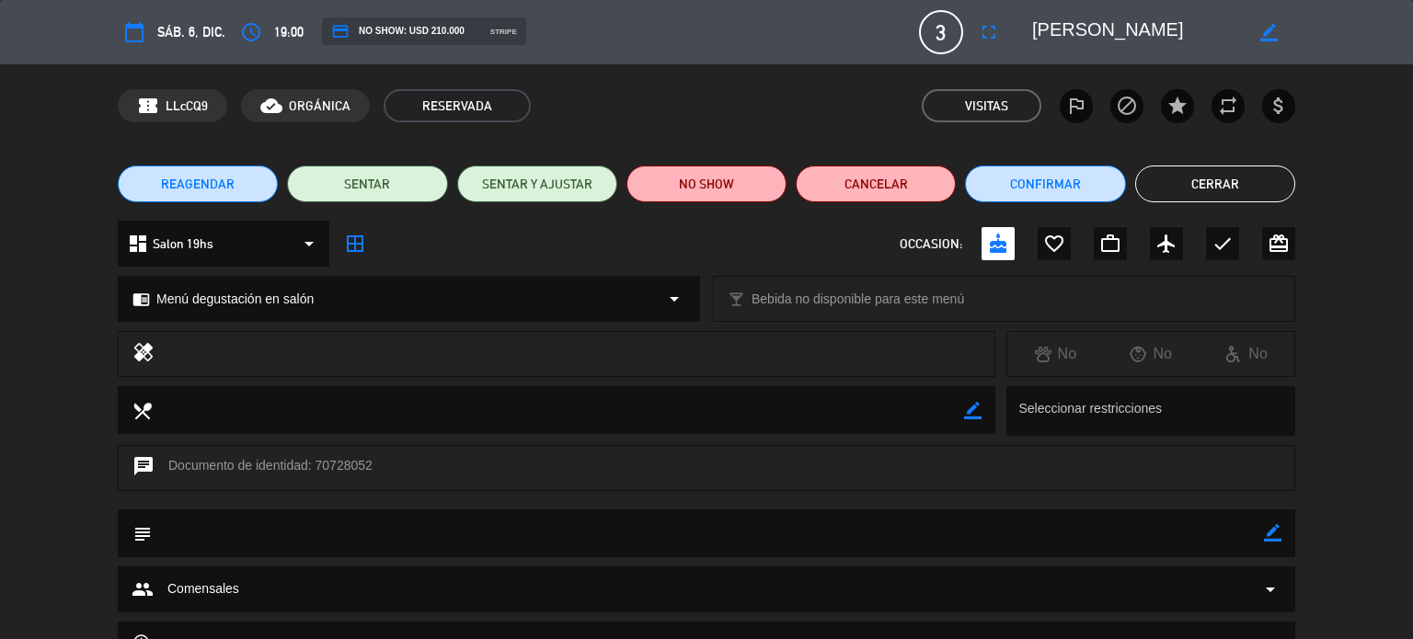
click at [1211, 161] on div "REAGENDAR SENTAR SENTAR Y AJUSTAR NO SHOW Cancelar Confirmar Cerrar" at bounding box center [706, 184] width 1413 height 74
